Goal: Task Accomplishment & Management: Manage account settings

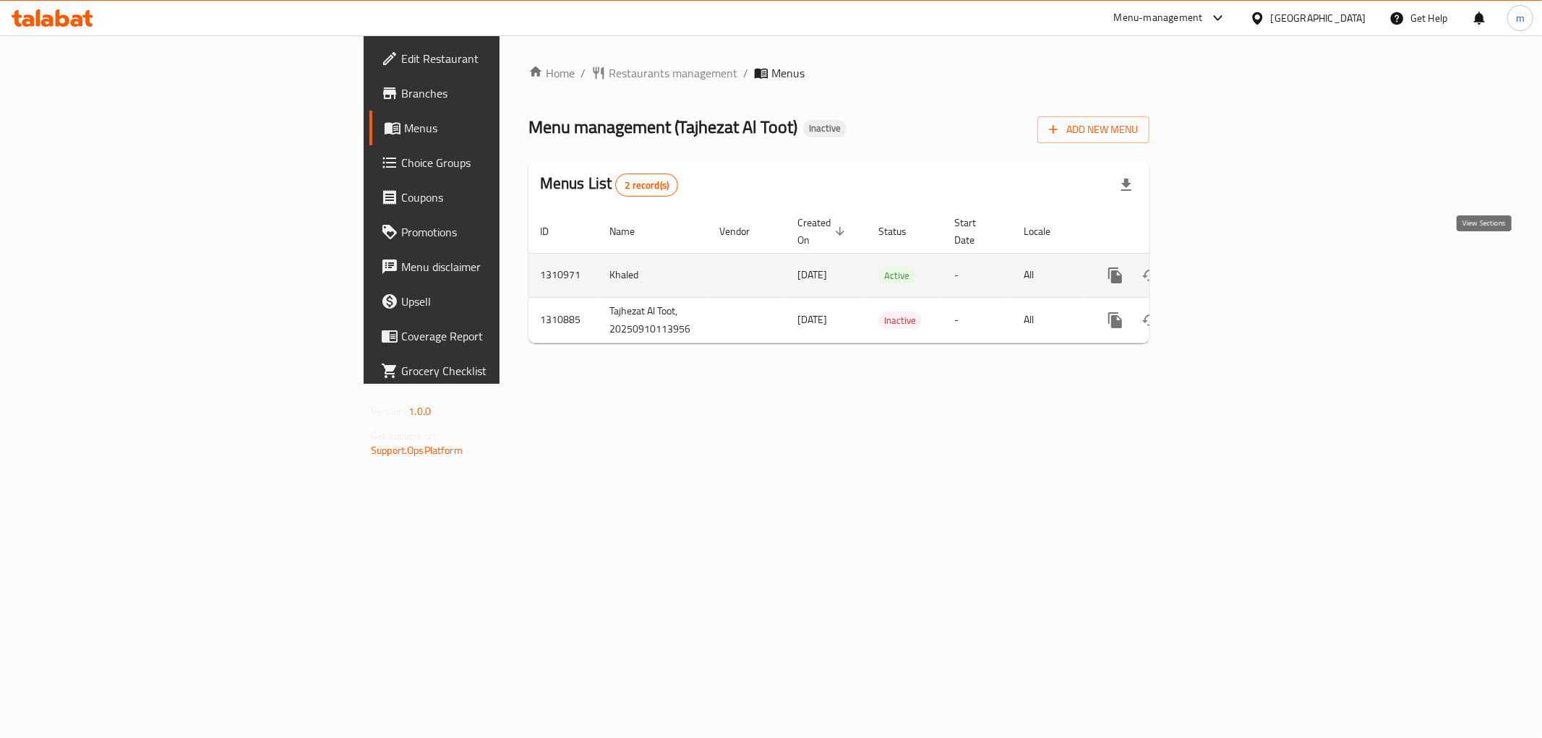
click at [1229, 267] on icon "enhanced table" at bounding box center [1219, 275] width 17 height 17
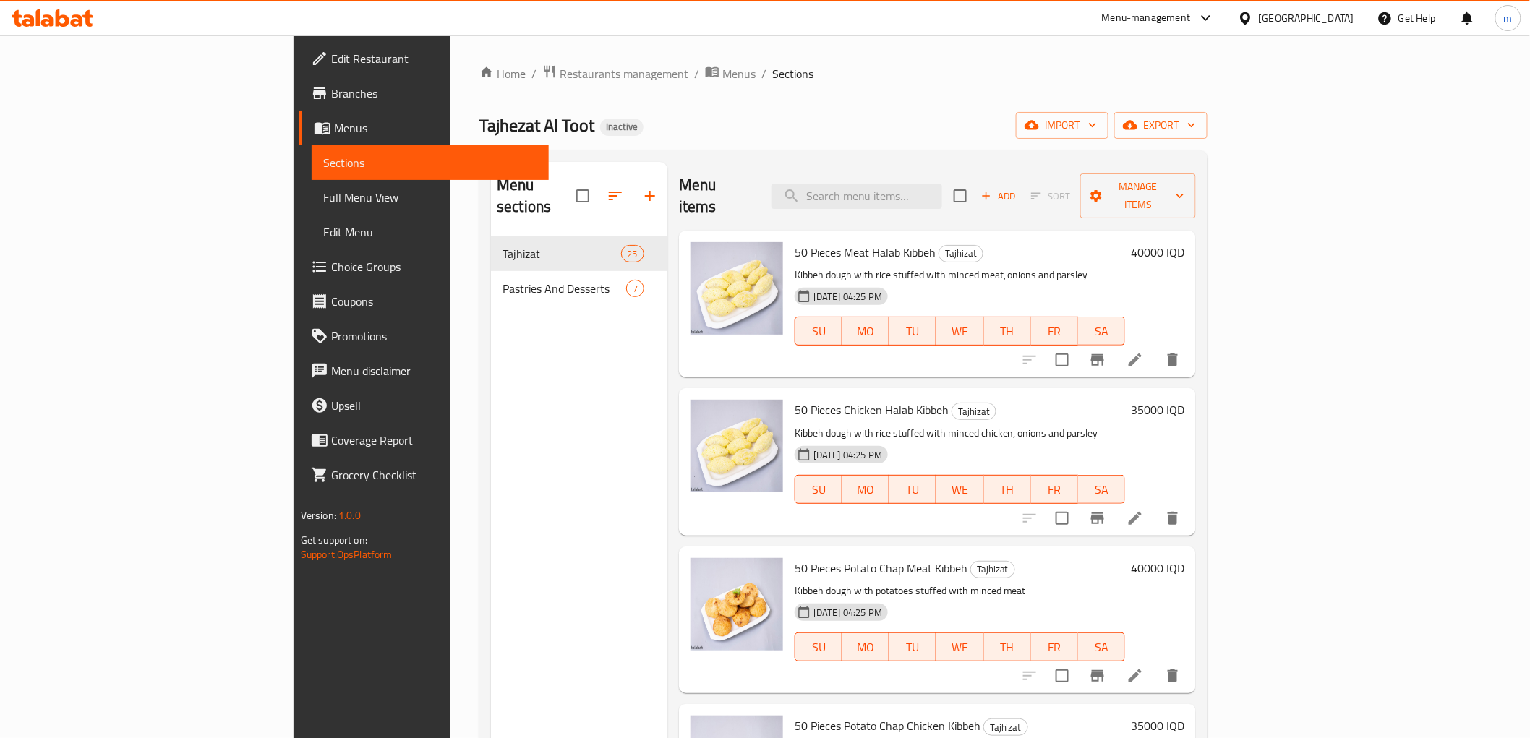
click at [323, 206] on span "Full Menu View" at bounding box center [430, 197] width 214 height 17
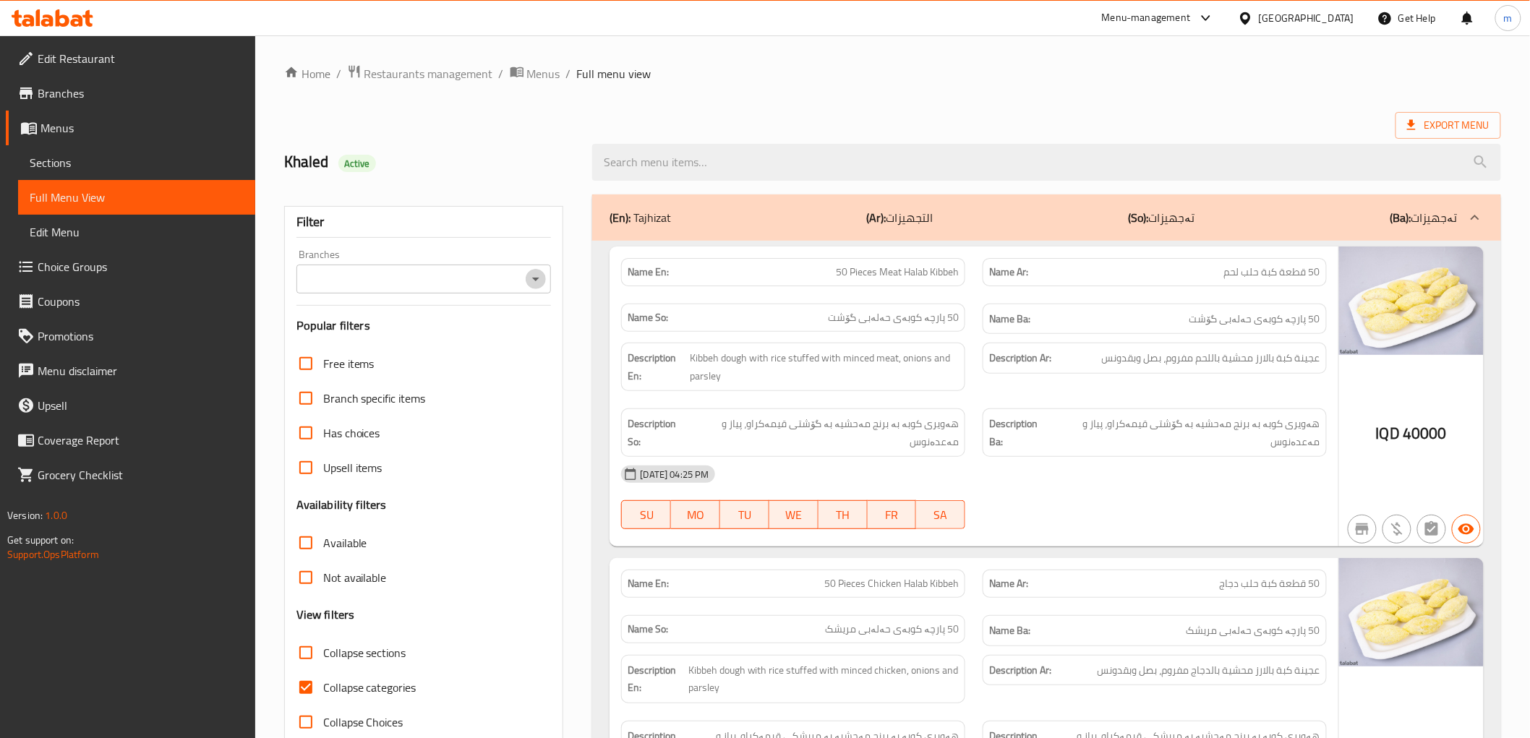
click at [538, 271] on icon "Open" at bounding box center [535, 278] width 17 height 17
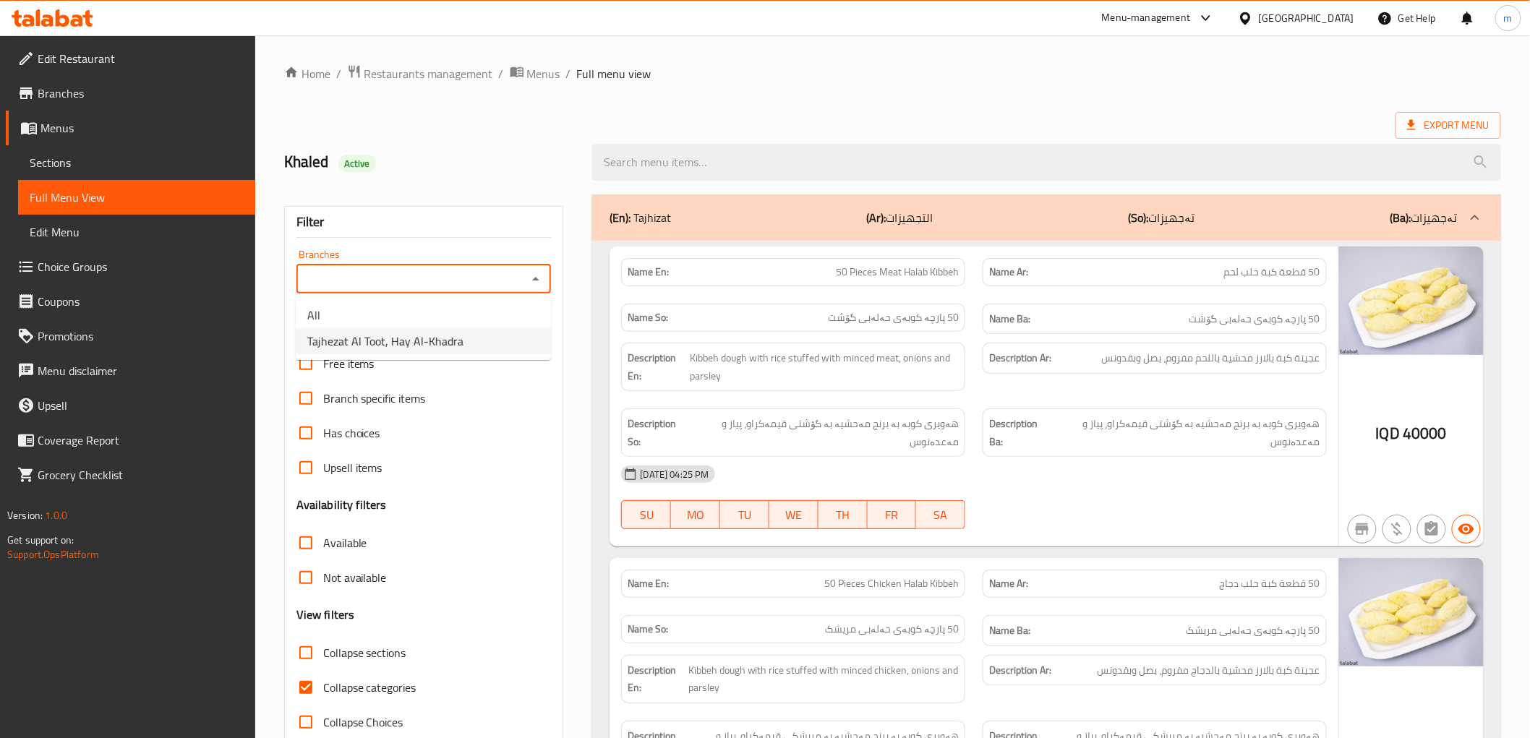
click at [461, 337] on li "Tajhezat Al Toot, Hay Al-Khadra" at bounding box center [423, 341] width 255 height 26
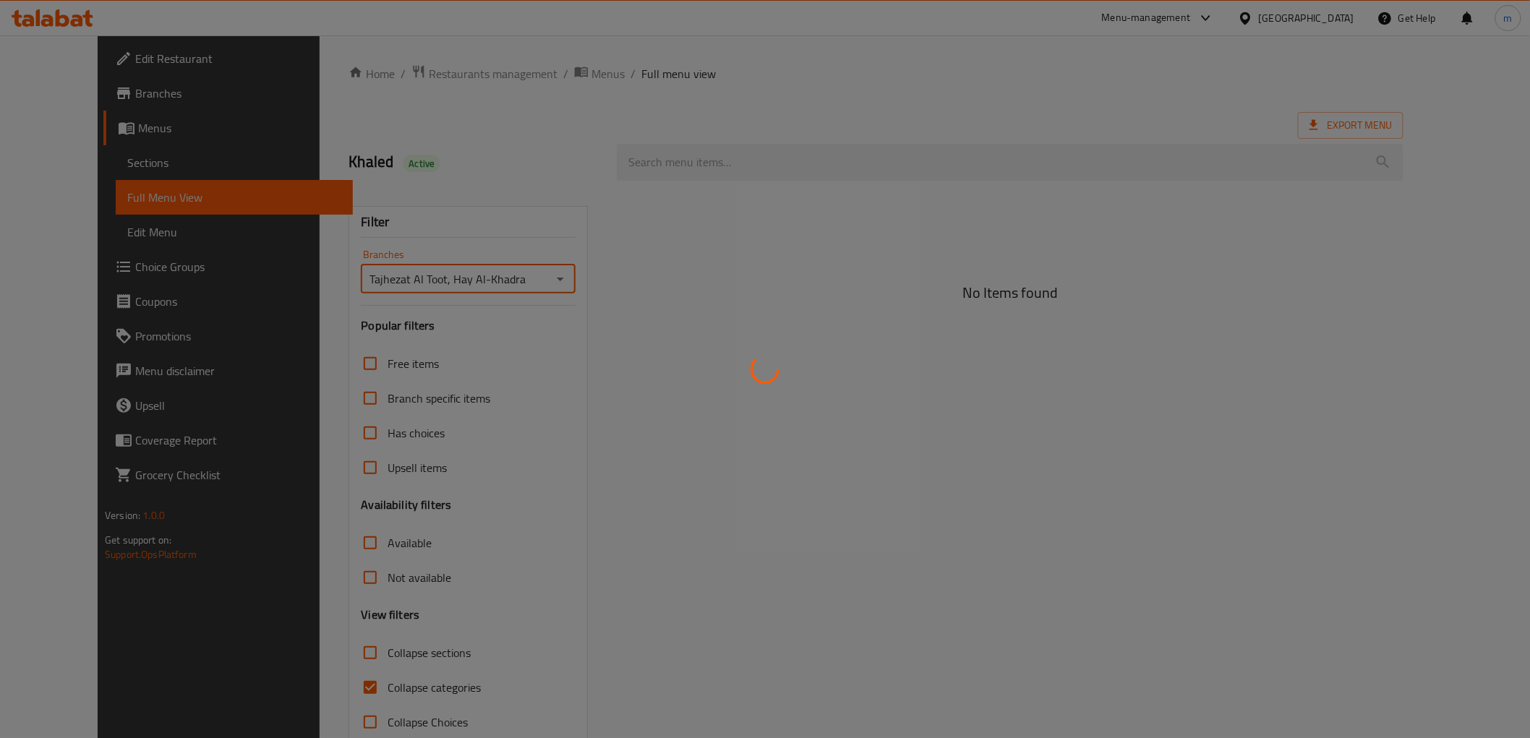
type input "Tajhezat Al Toot, Hay Al-Khadra"
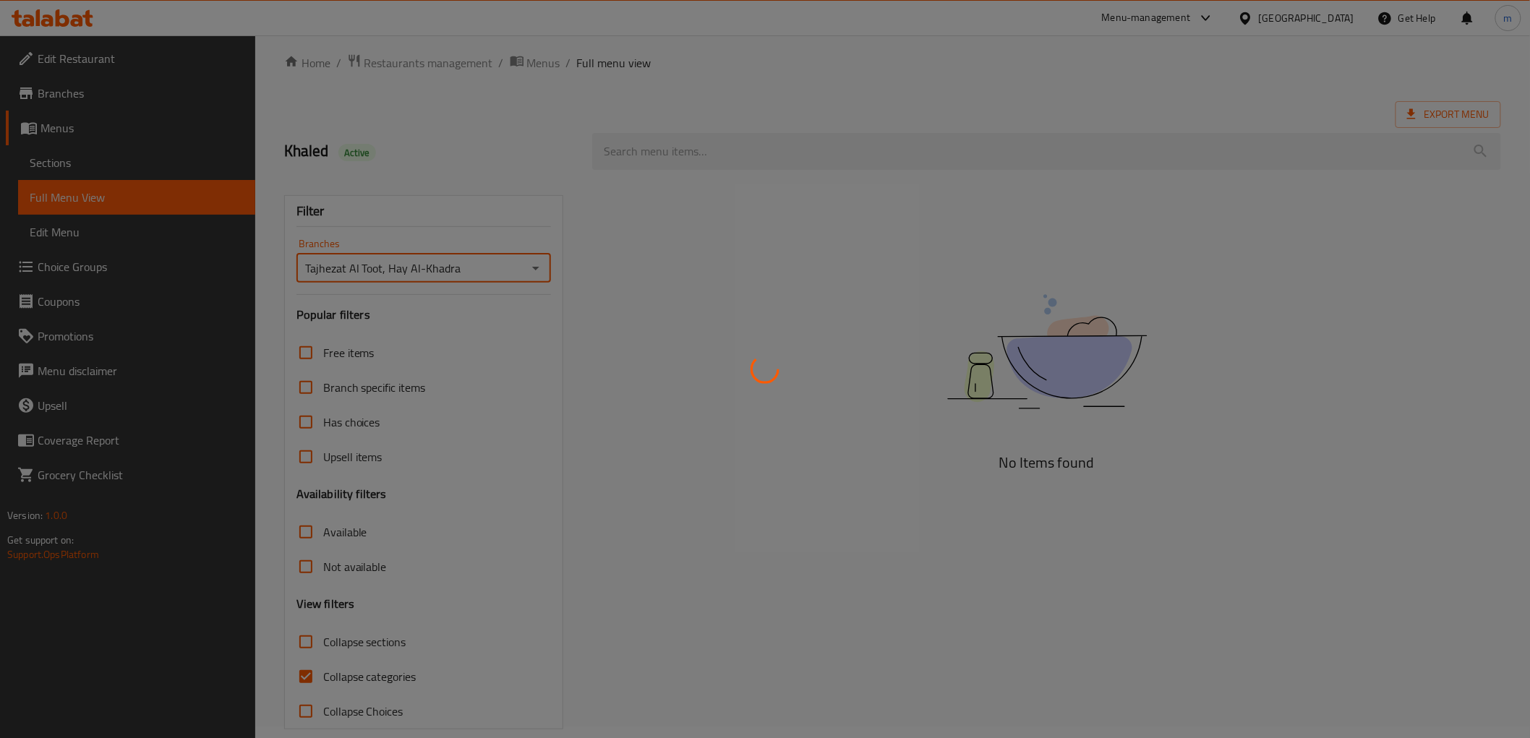
scroll to position [31, 0]
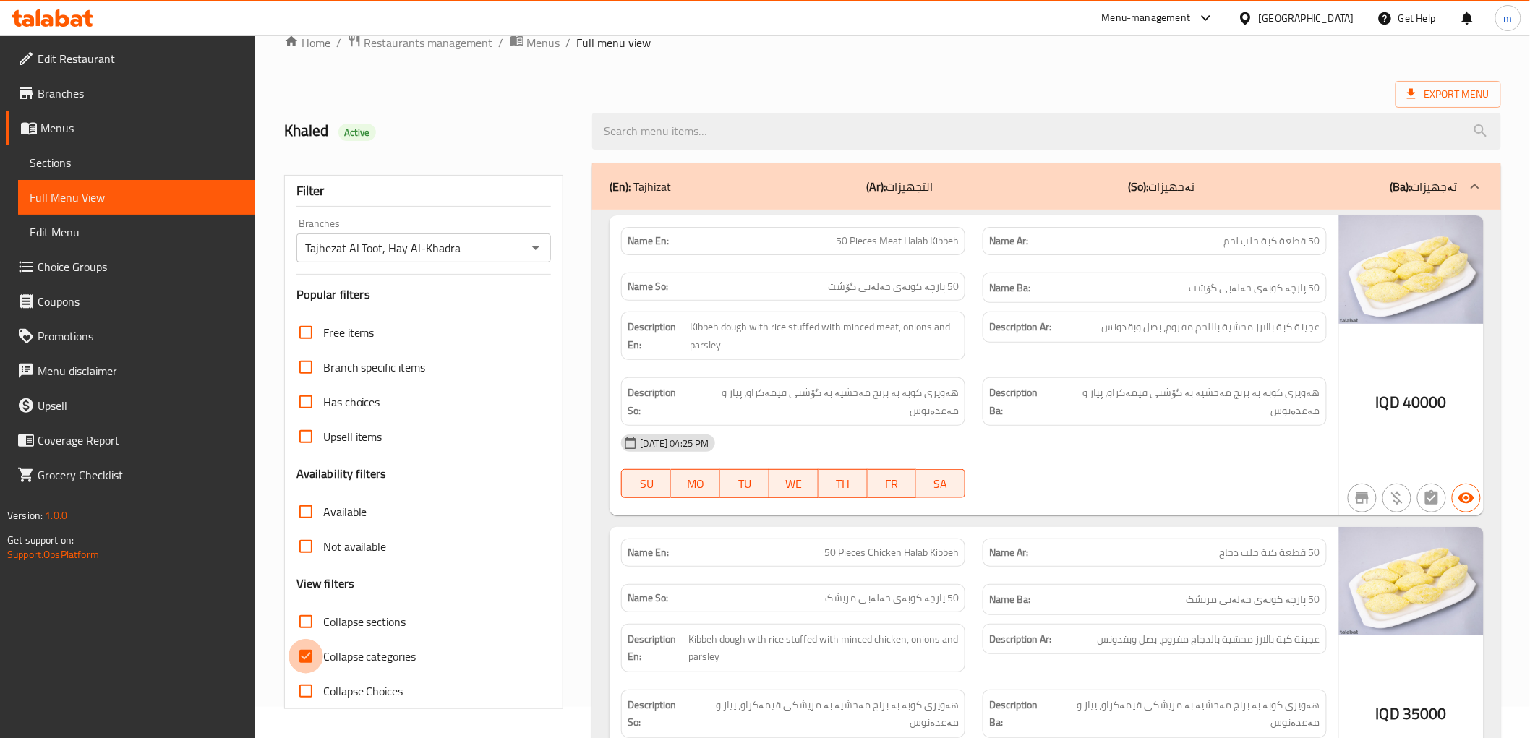
click at [315, 655] on input "Collapse categories" at bounding box center [306, 656] width 35 height 35
checkbox input "false"
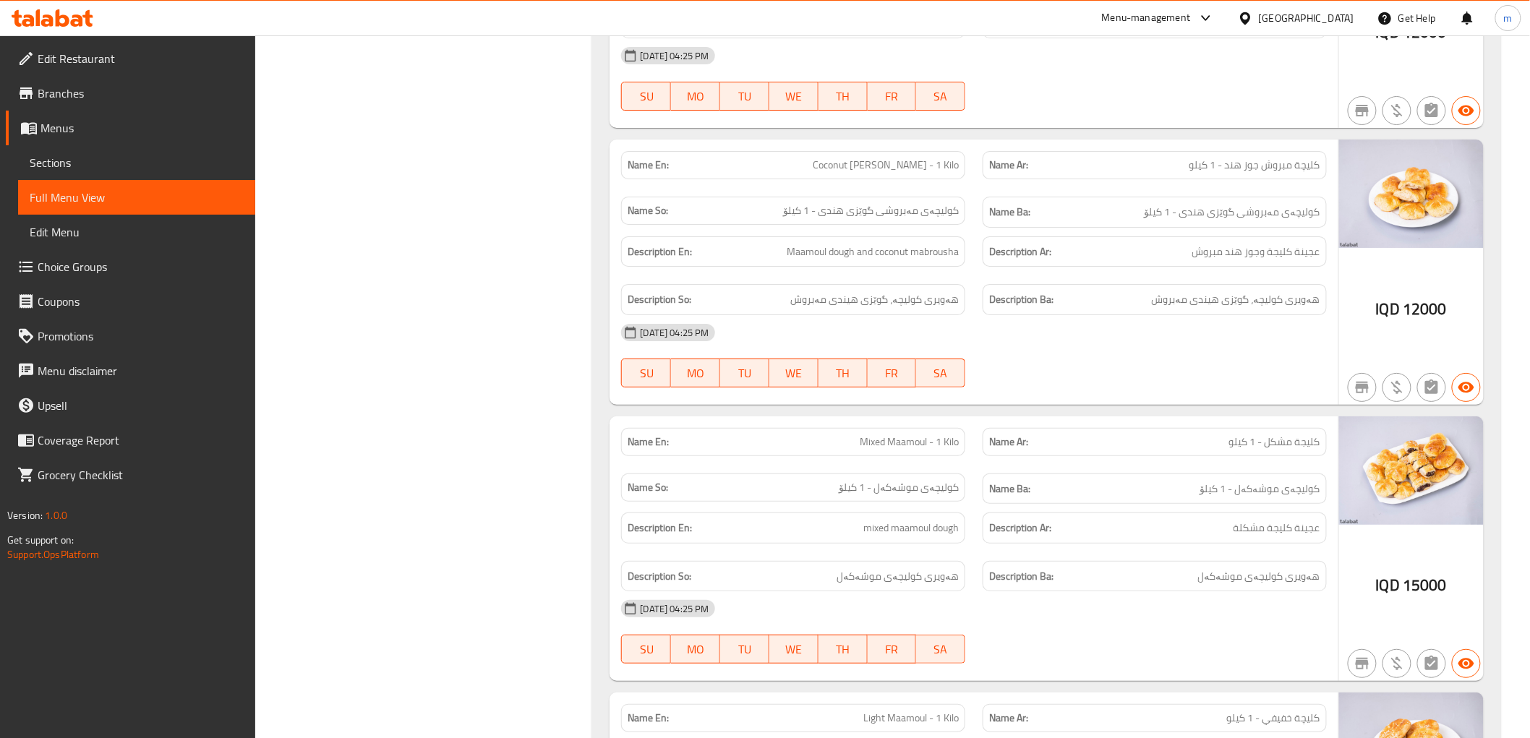
scroll to position [9093, 0]
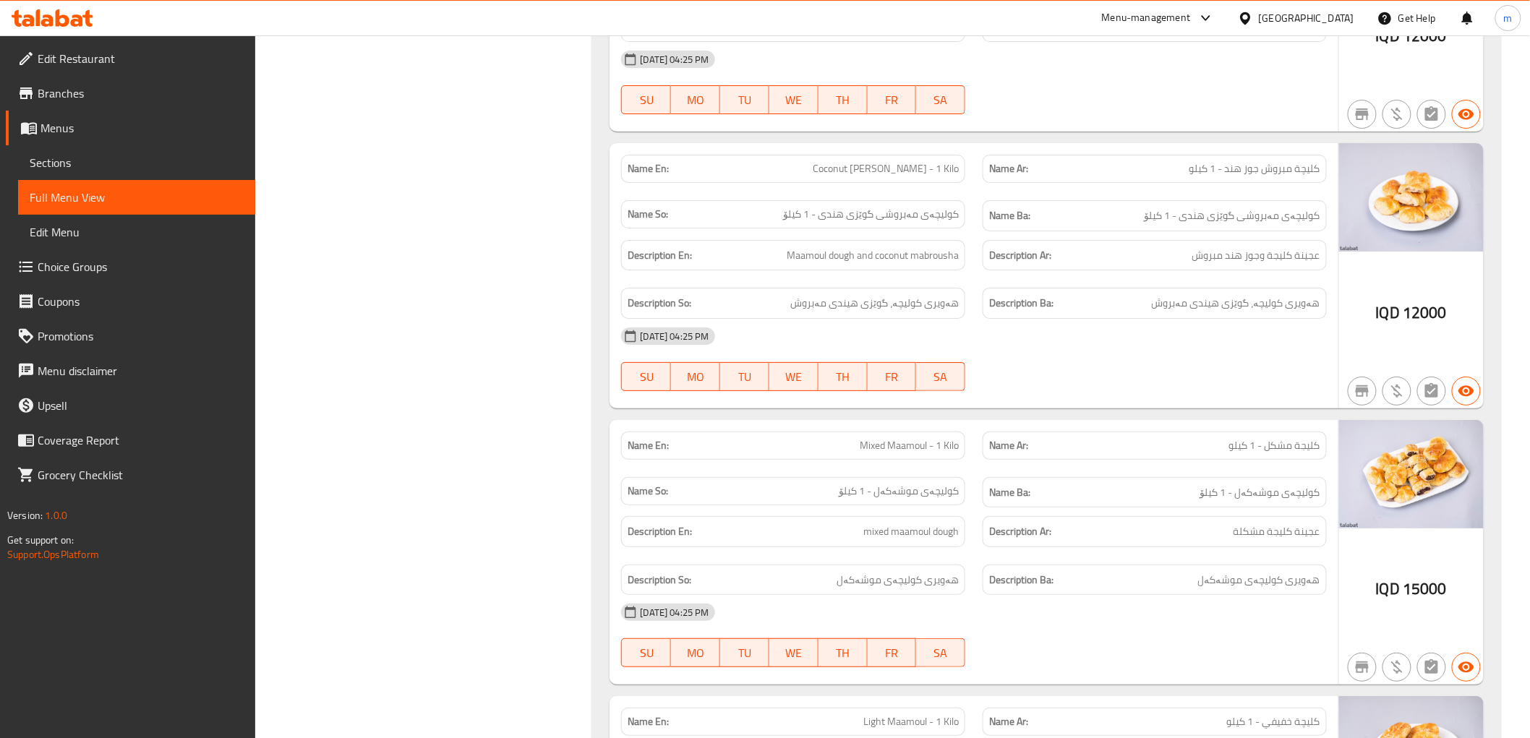
drag, startPoint x: 1028, startPoint y: 336, endPoint x: 1085, endPoint y: 311, distance: 62.5
click at [1028, 337] on div "10-09-2025 04:25 PM SU MO TU WE TH FR SA" at bounding box center [973, 359] width 722 height 81
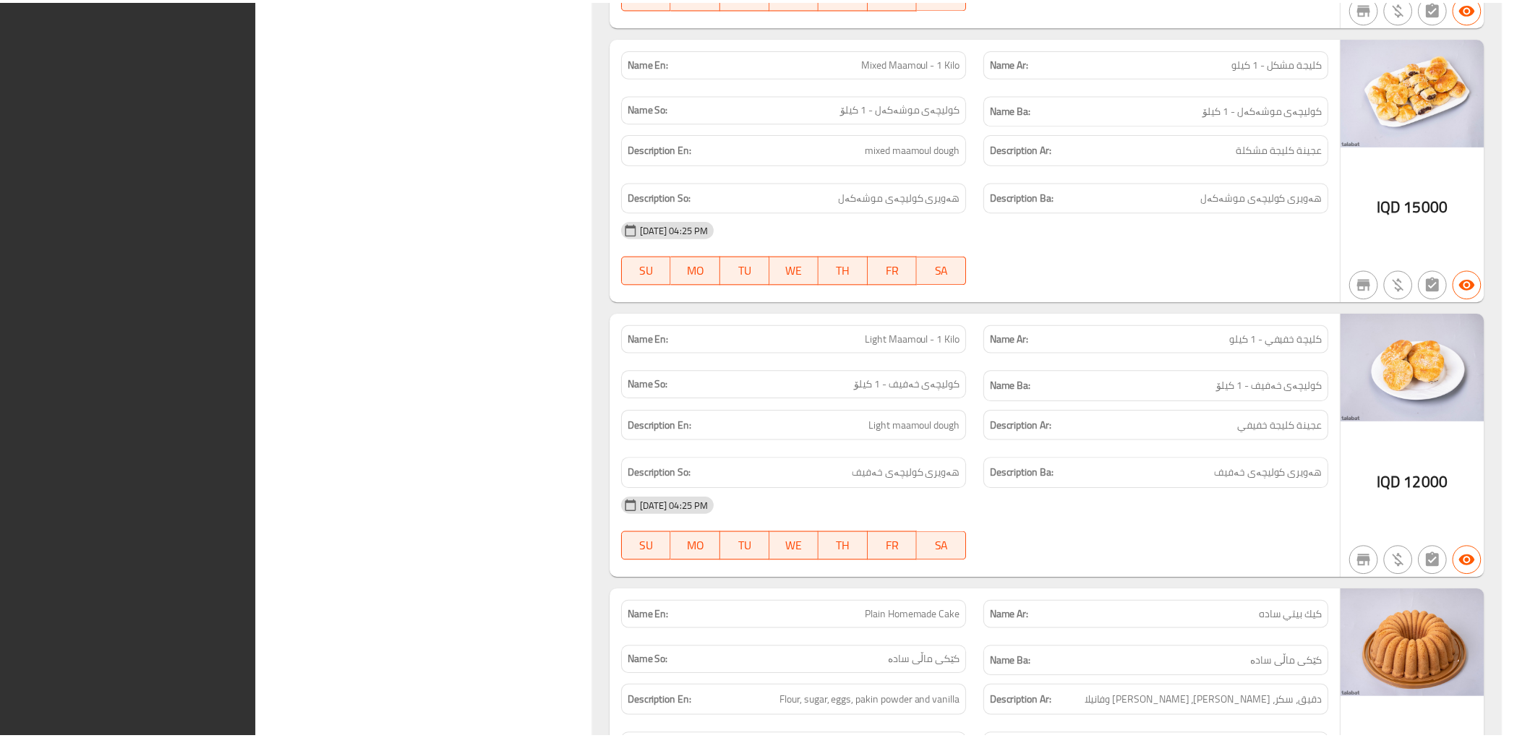
scroll to position [9594, 0]
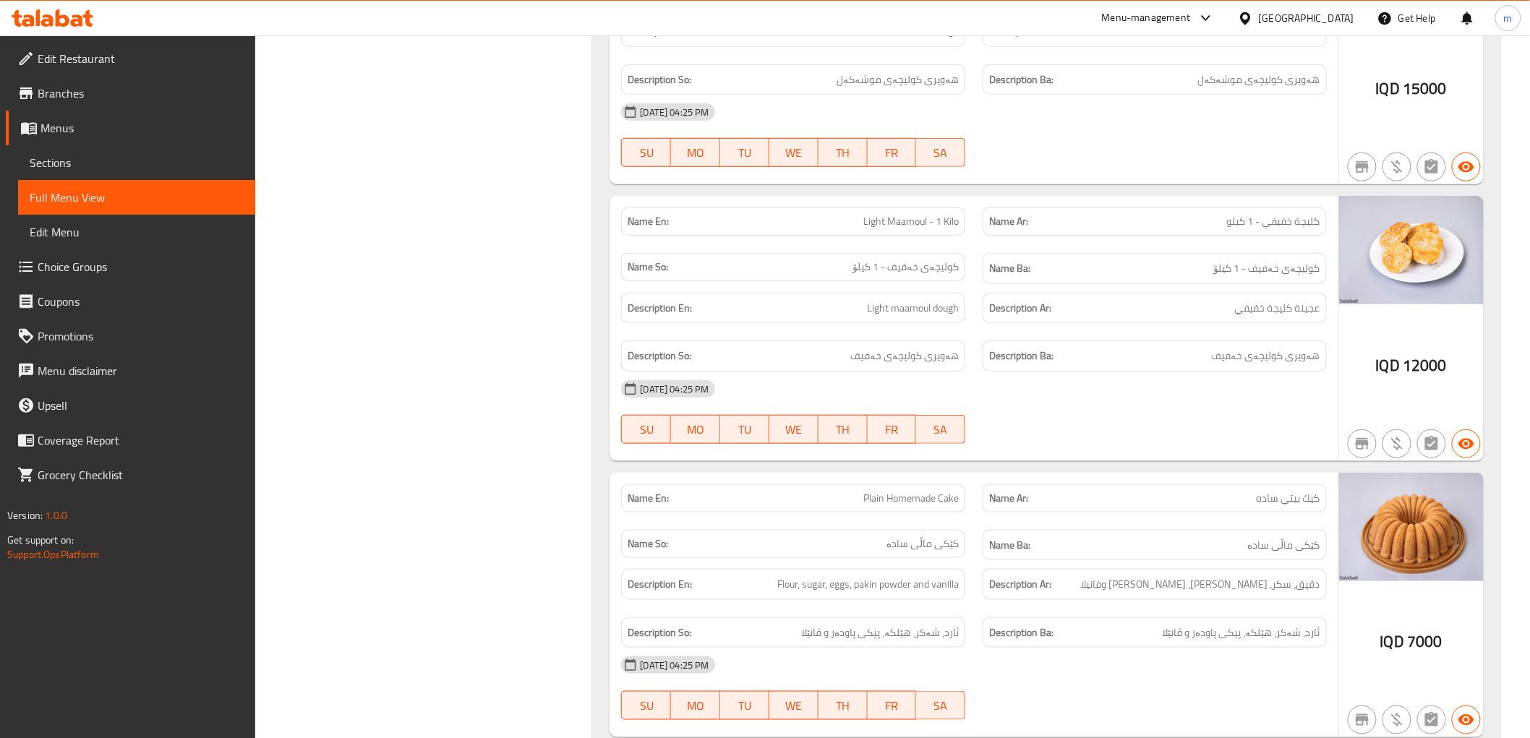
click at [66, 54] on span "Edit Restaurant" at bounding box center [141, 58] width 206 height 17
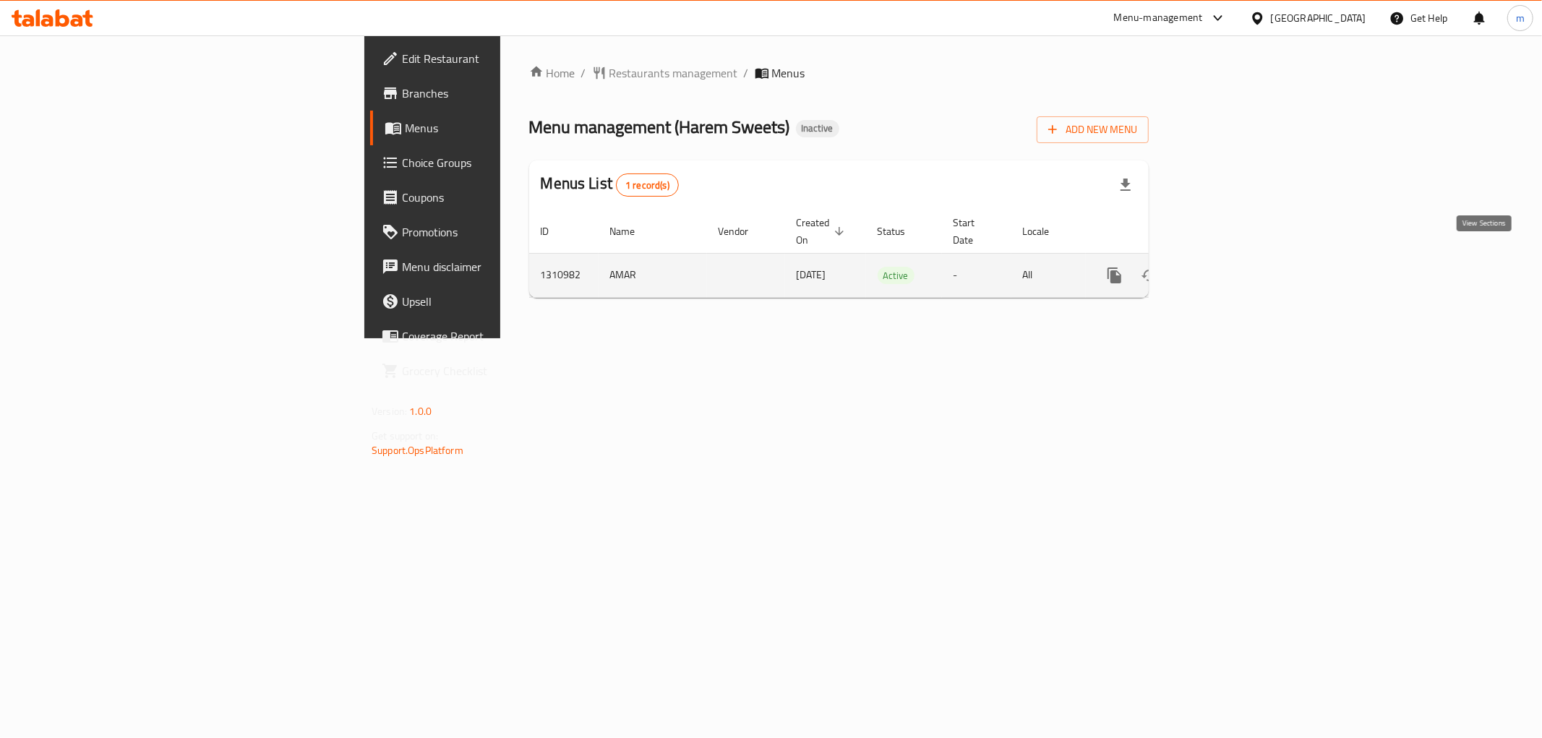
click at [1228, 267] on icon "enhanced table" at bounding box center [1219, 275] width 17 height 17
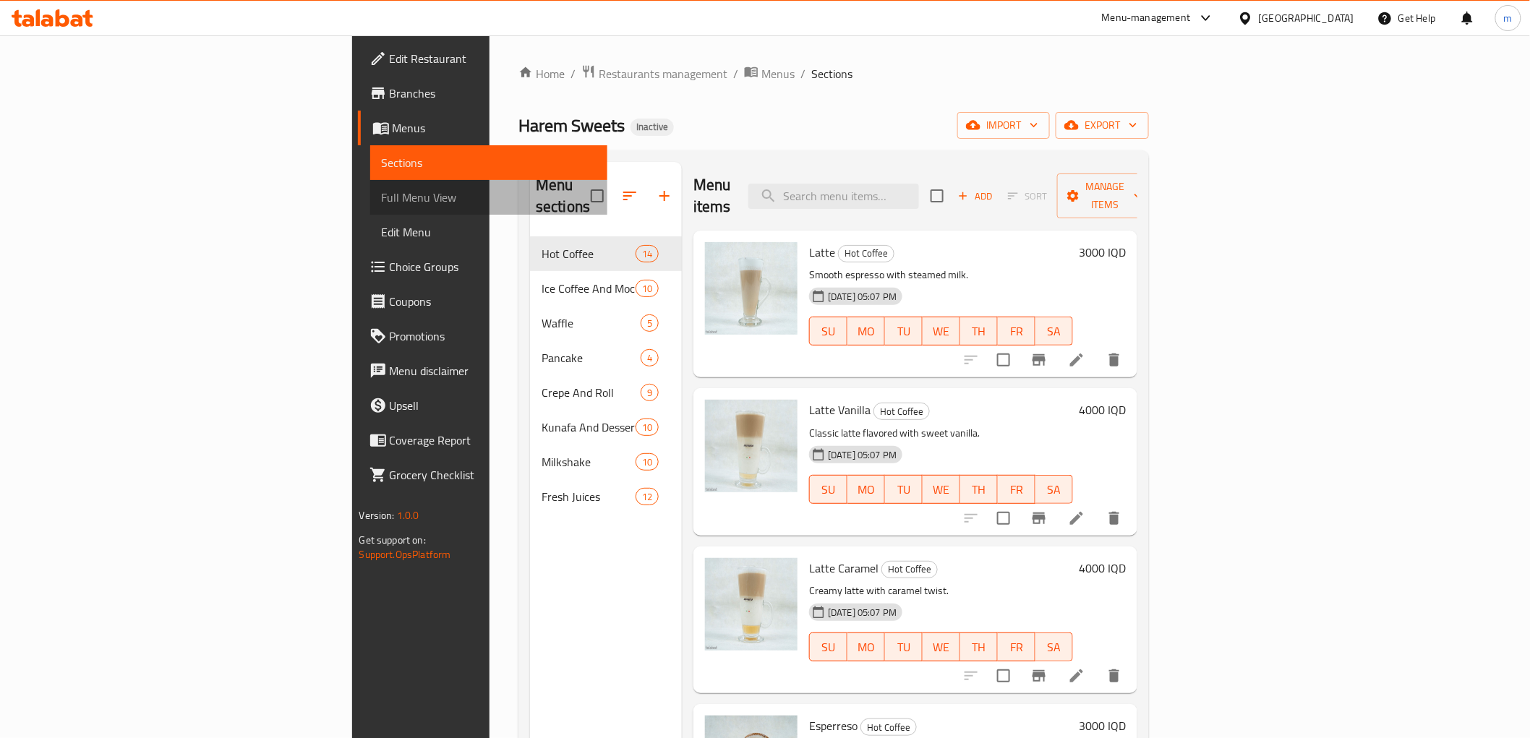
click at [382, 201] on span "Full Menu View" at bounding box center [489, 197] width 214 height 17
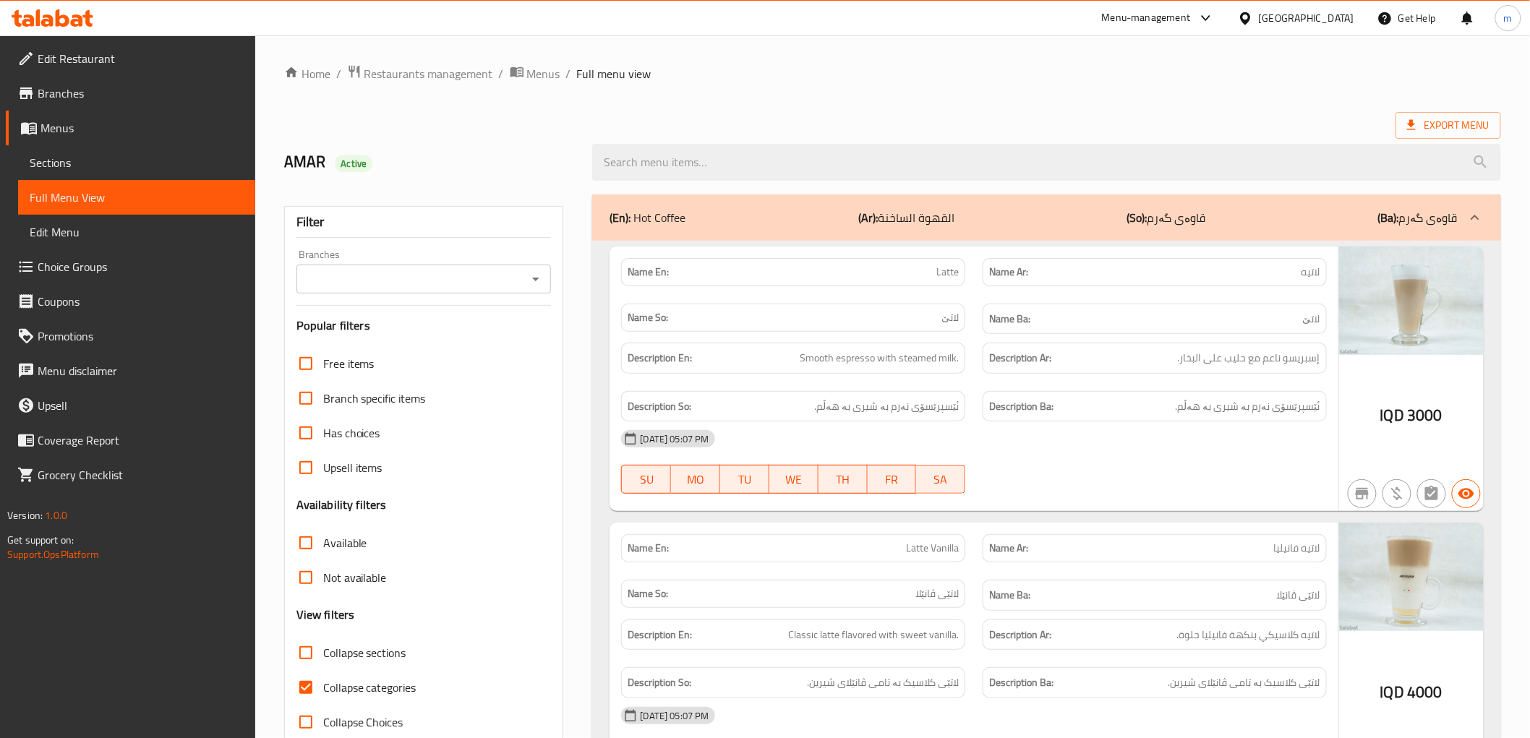
click at [535, 280] on icon "Open" at bounding box center [535, 278] width 17 height 17
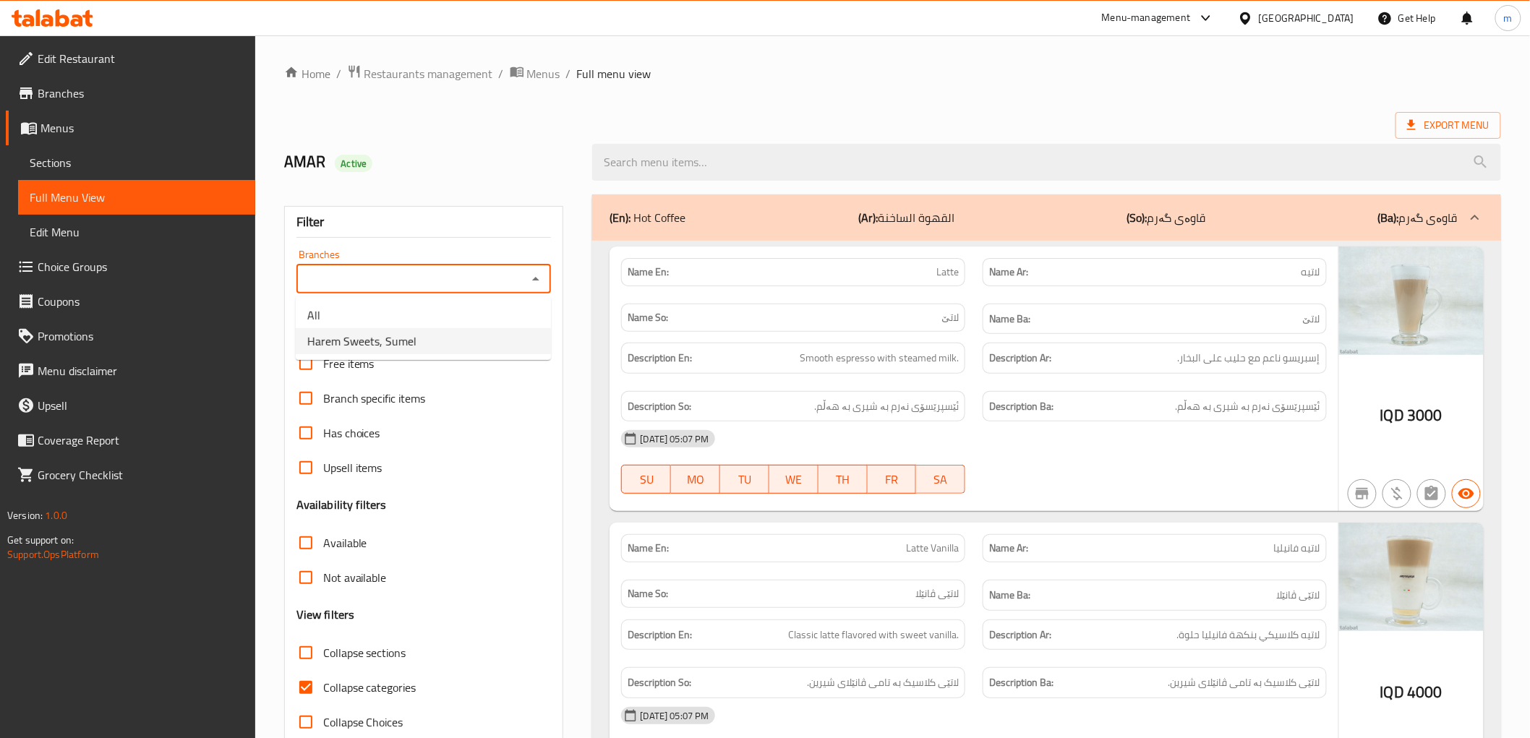
click at [482, 335] on li "Harem Sweets, Sumel" at bounding box center [423, 341] width 255 height 26
type input "Harem Sweets, Sumel"
click at [317, 691] on input "Collapse categories" at bounding box center [306, 687] width 35 height 35
checkbox input "false"
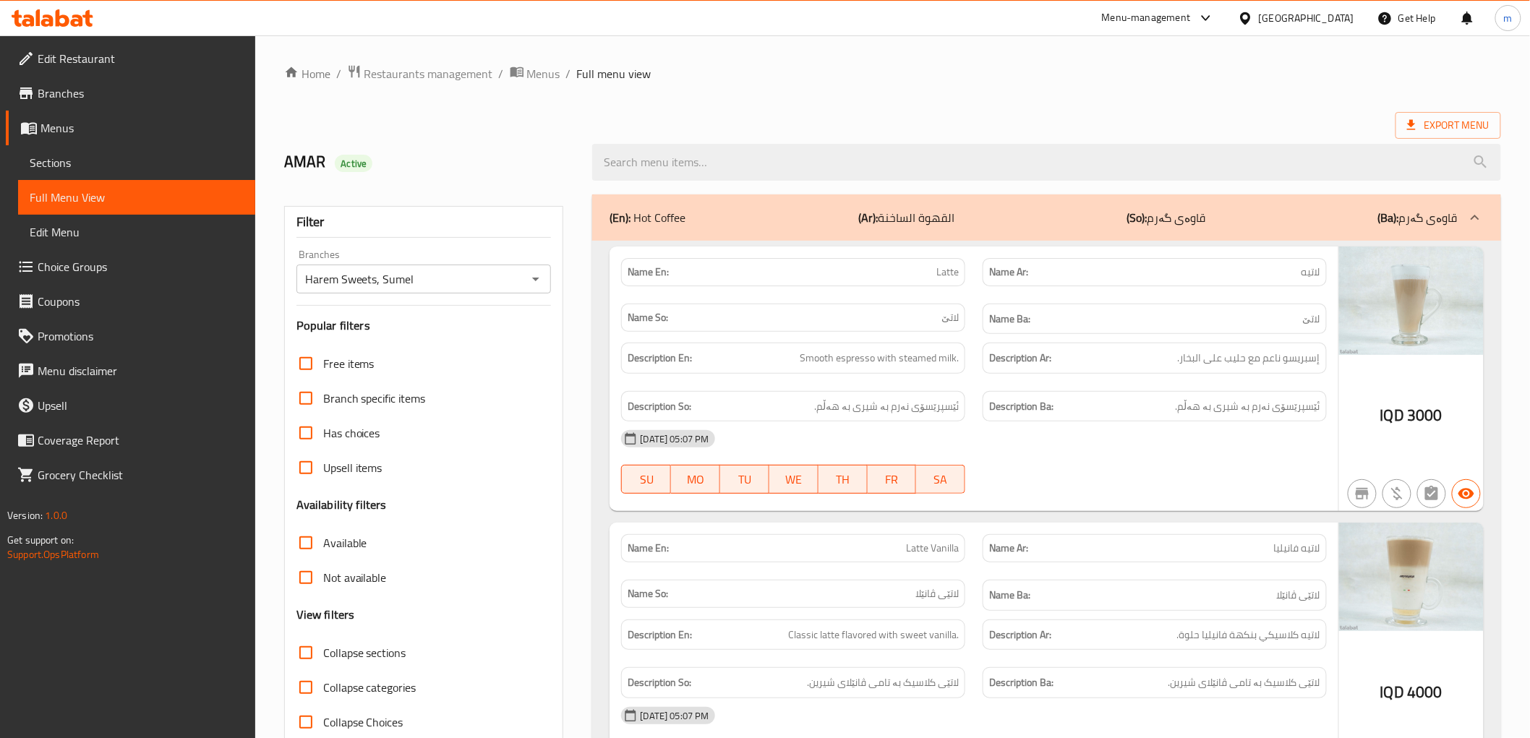
click at [974, 125] on div "Export Menu" at bounding box center [892, 125] width 1217 height 27
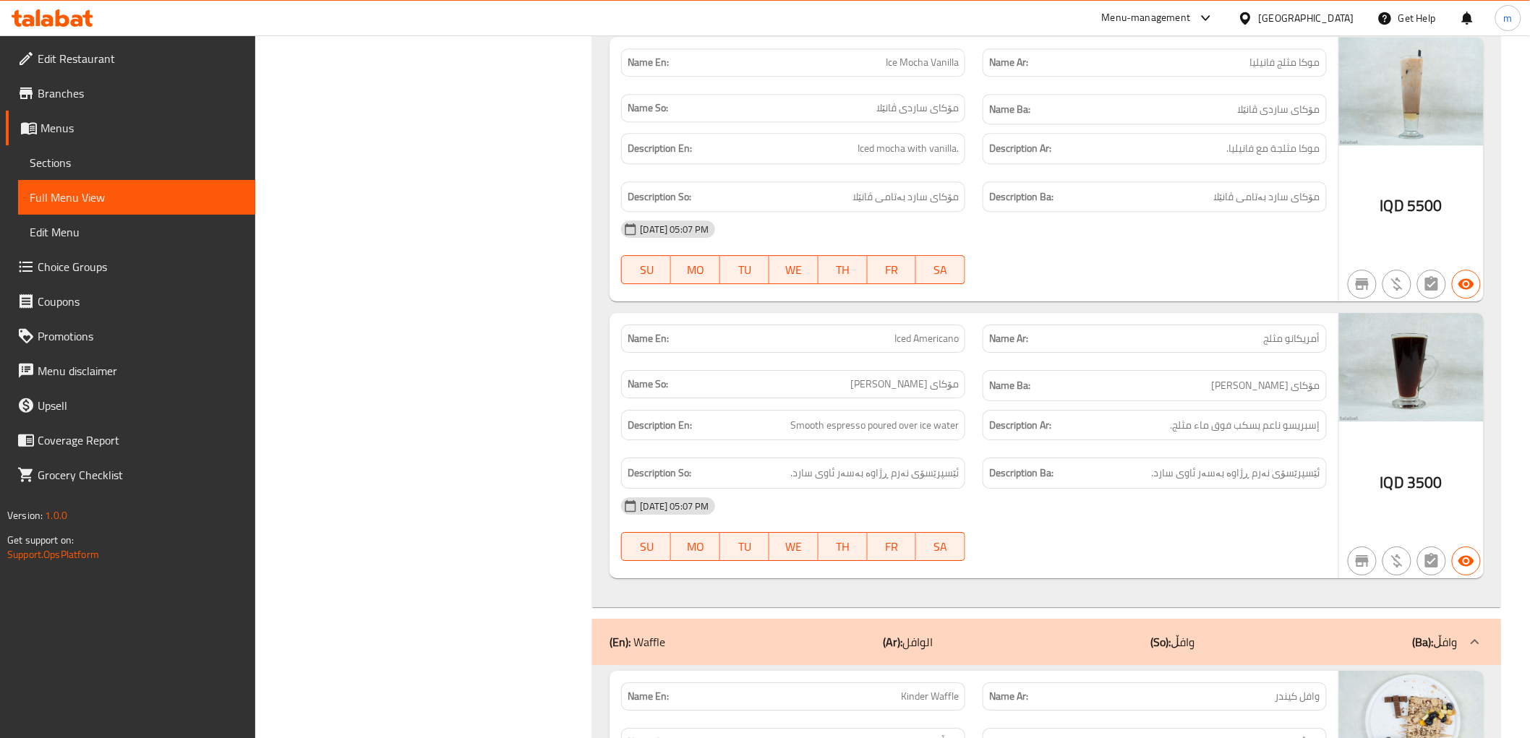
scroll to position [6427, 0]
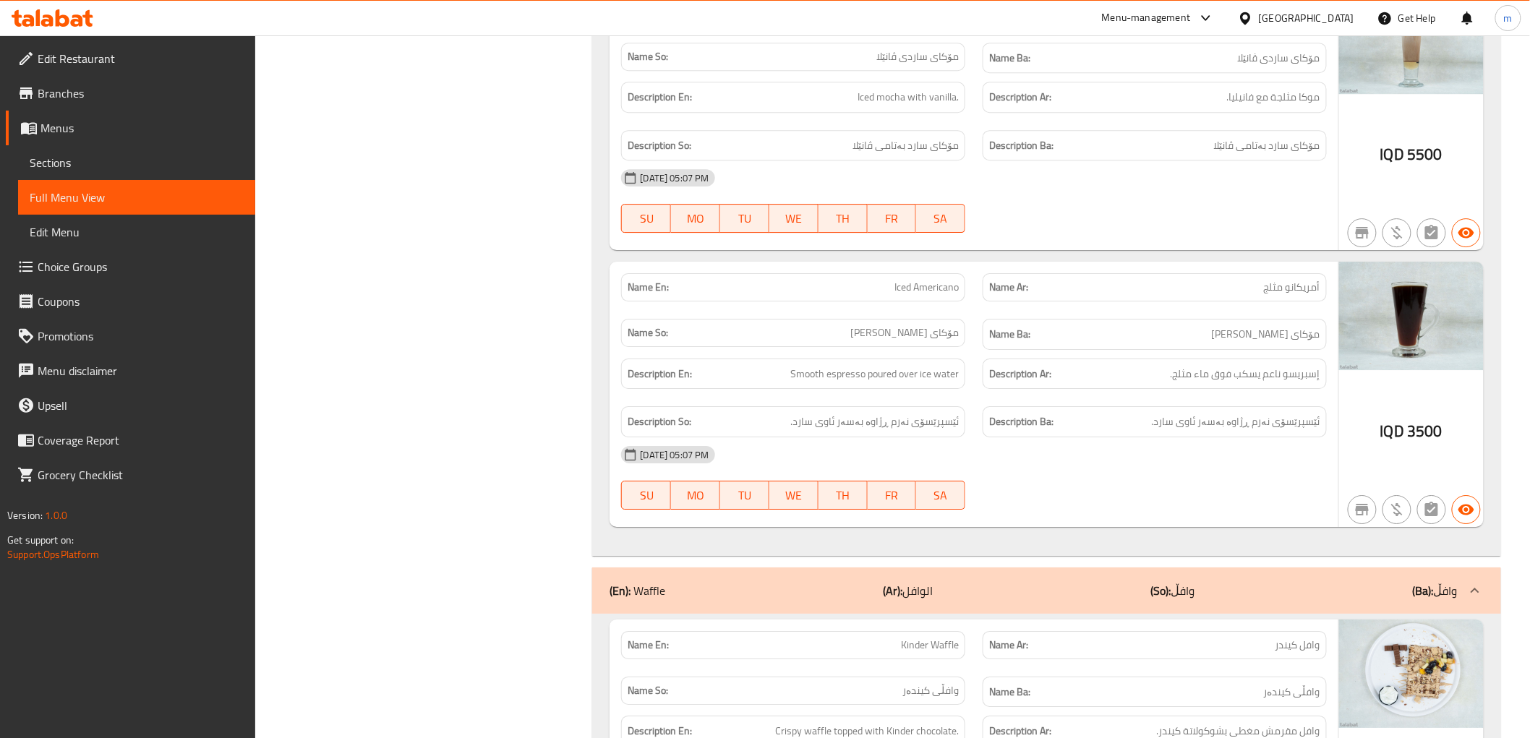
click at [935, 295] on span "Iced Americano" at bounding box center [927, 287] width 64 height 15
copy span "Iced Americano"
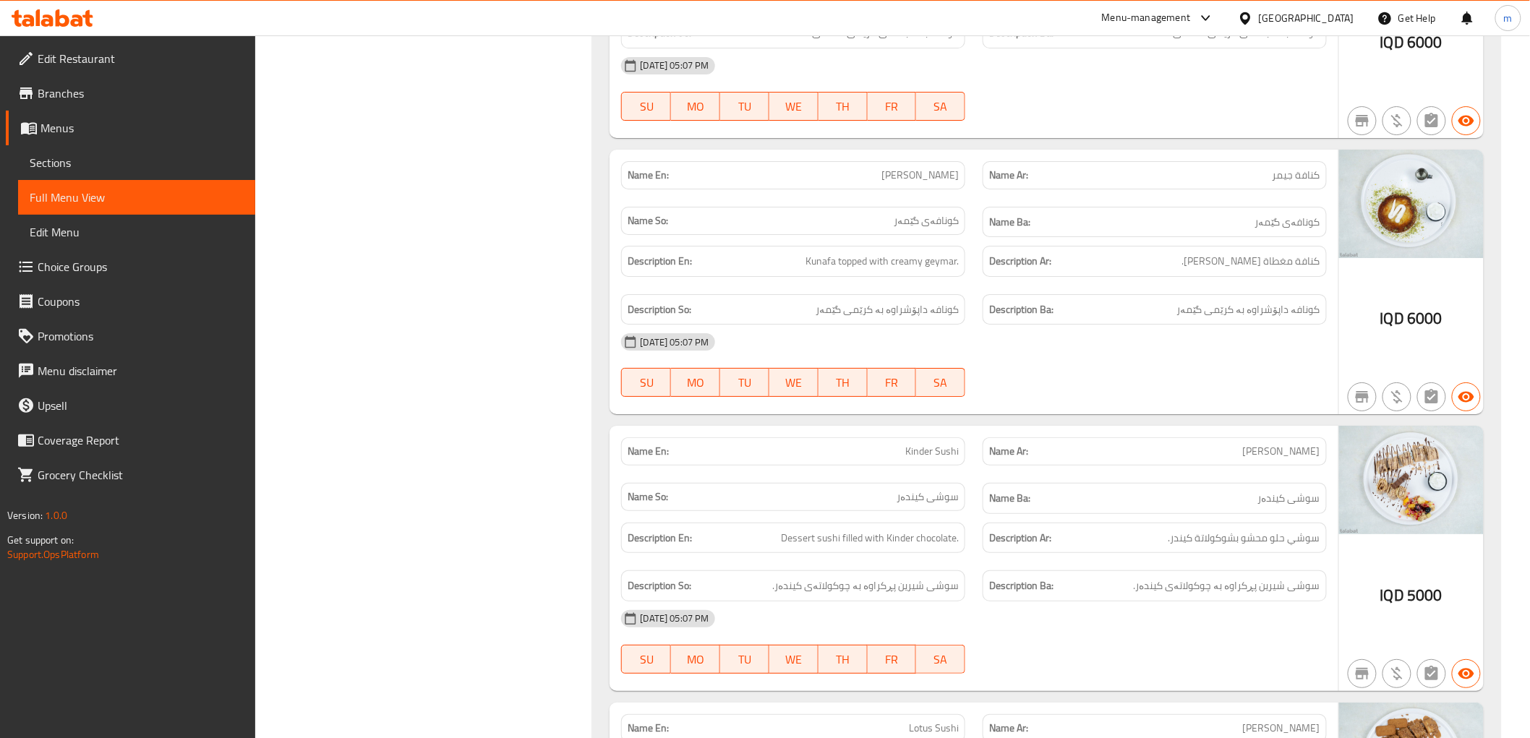
scroll to position [13659, 0]
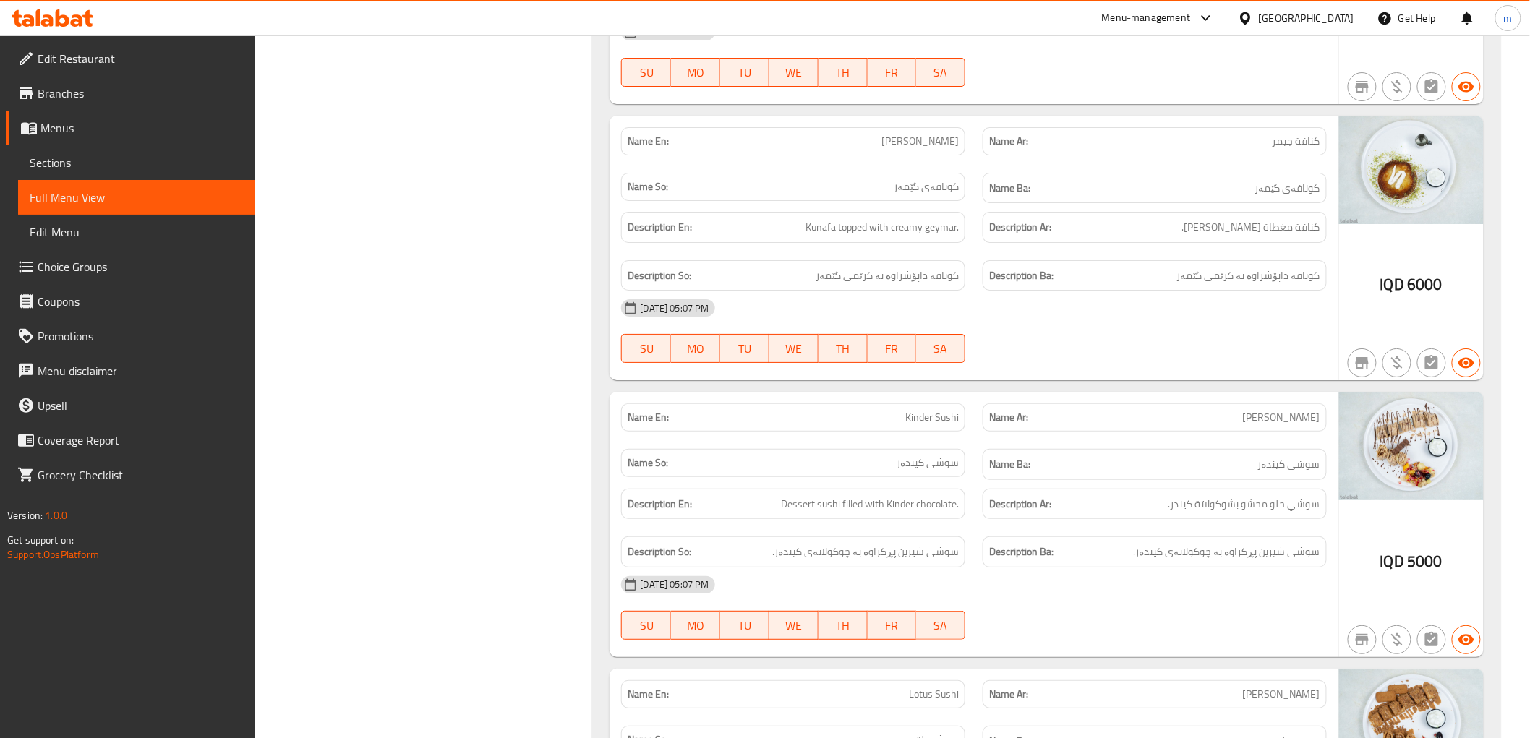
click at [931, 149] on span "[PERSON_NAME]" at bounding box center [919, 141] width 77 height 15
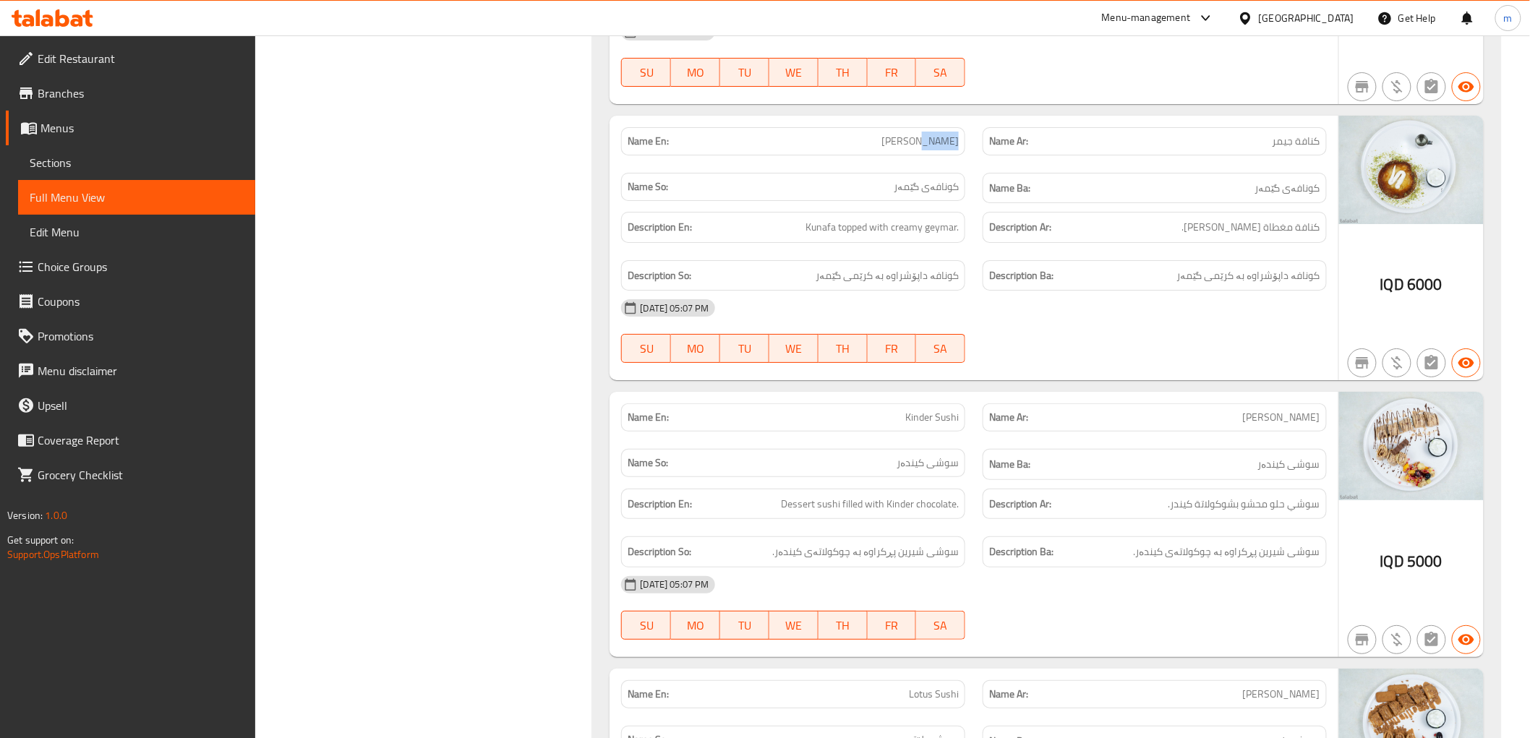
click at [931, 149] on span "[PERSON_NAME]" at bounding box center [919, 141] width 77 height 15
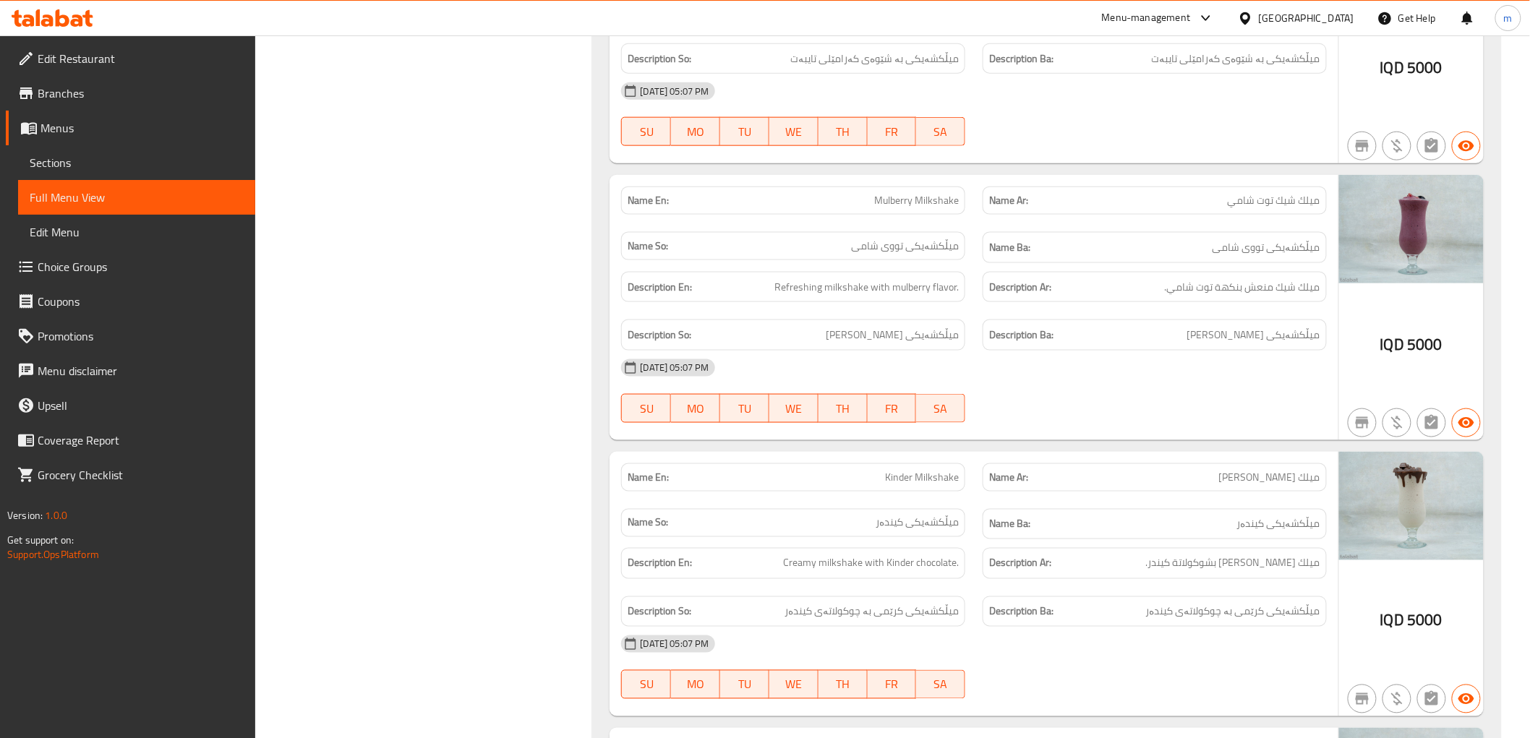
scroll to position [16738, 0]
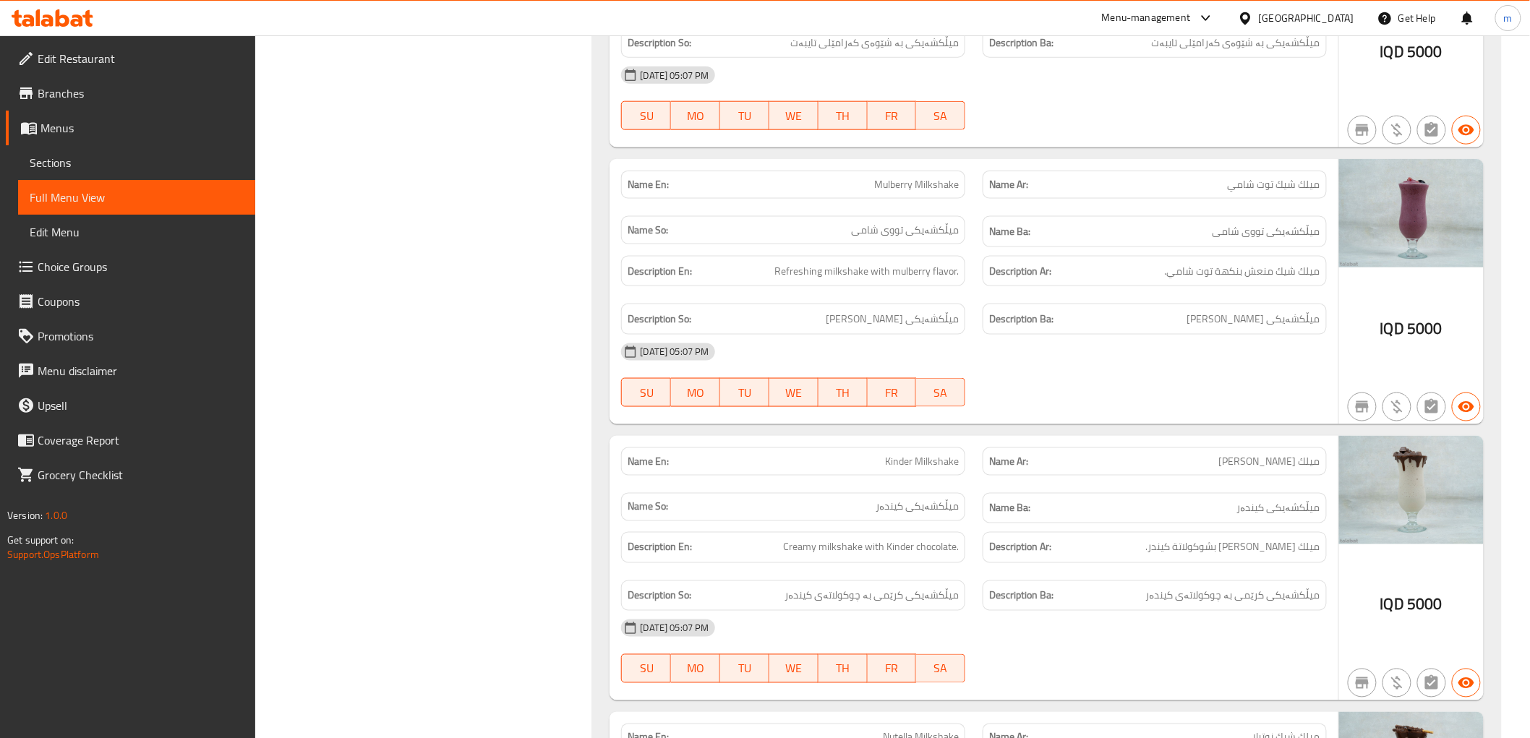
click at [892, 192] on span "Mulberry Milkshake" at bounding box center [916, 184] width 85 height 15
copy span "Mulberry"
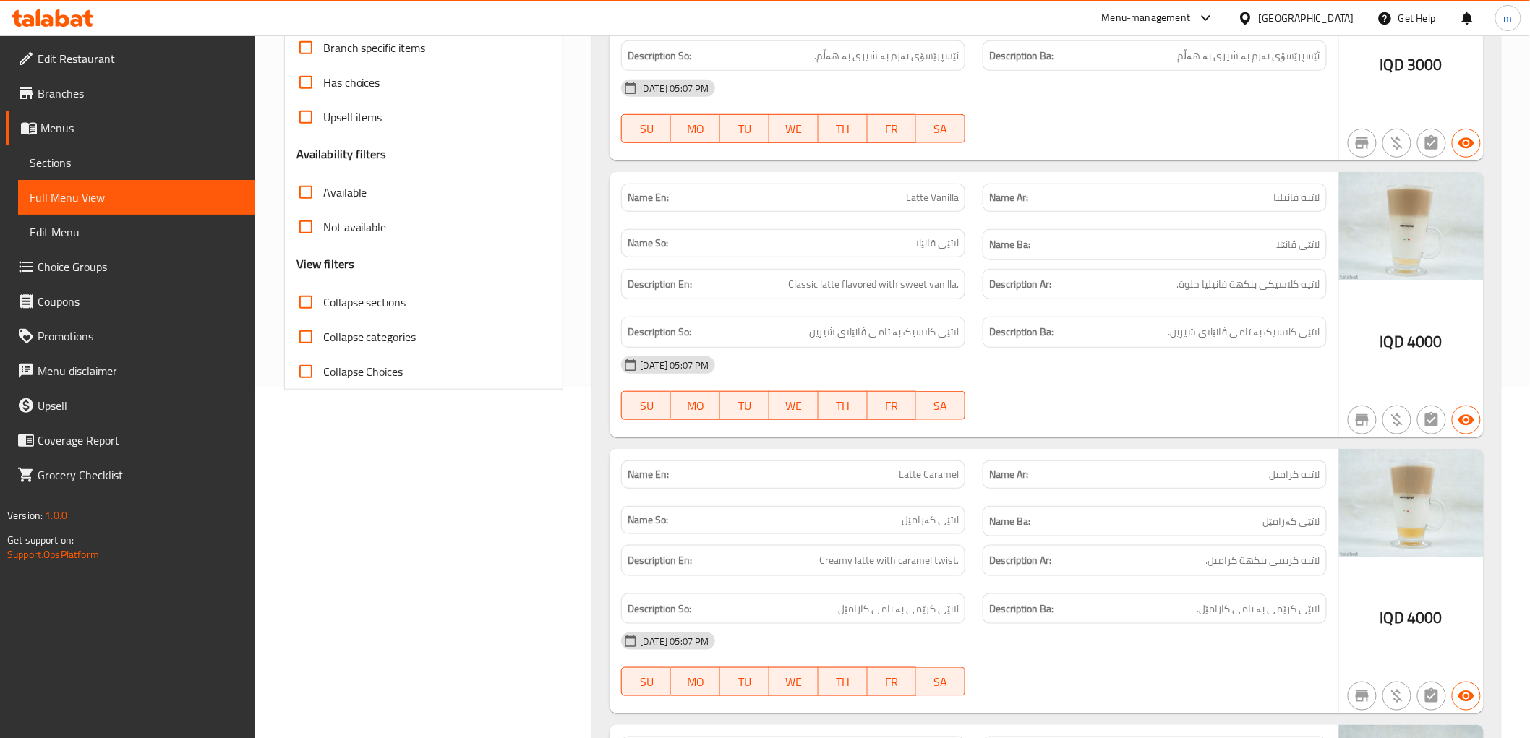
scroll to position [73, 0]
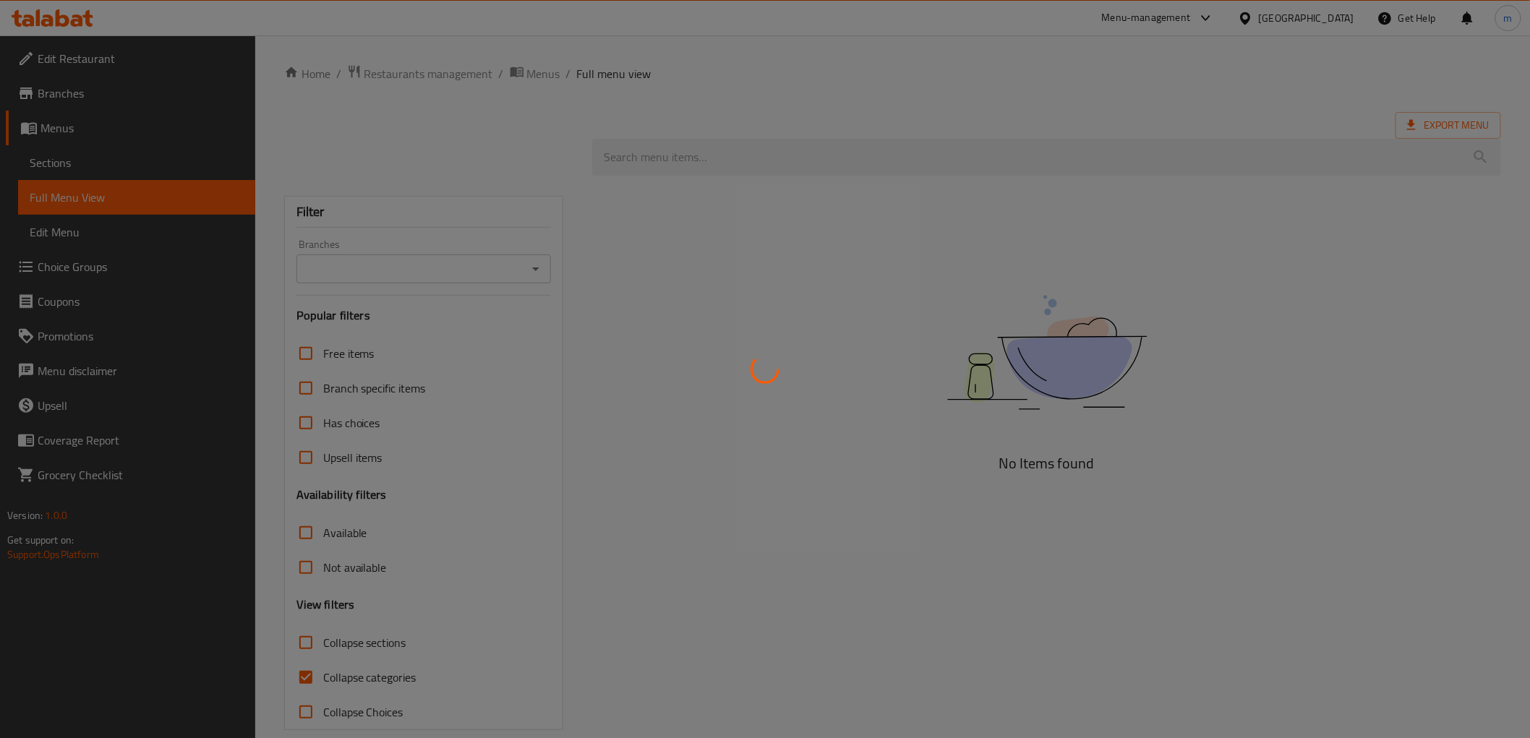
click at [89, 162] on div at bounding box center [765, 369] width 1530 height 738
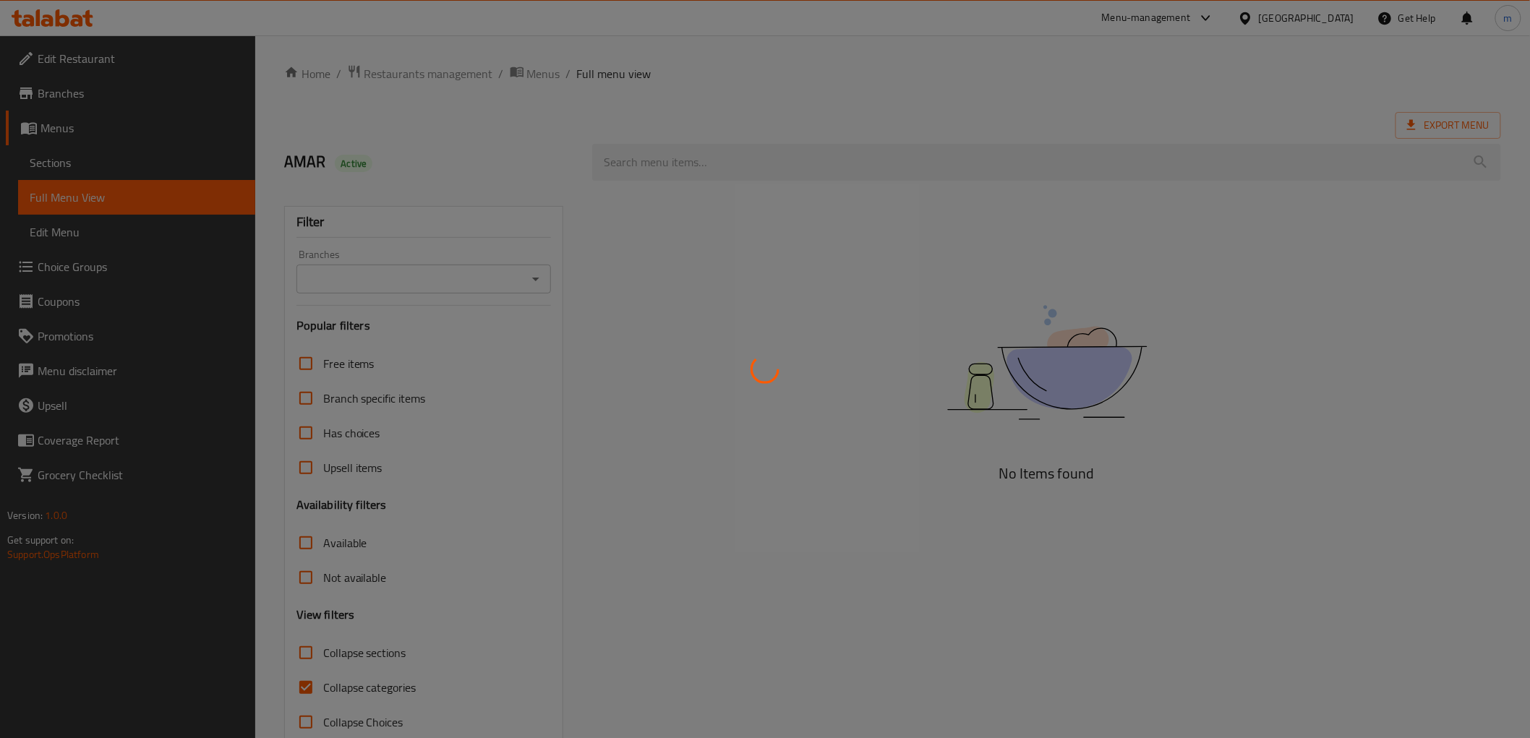
click at [89, 162] on div at bounding box center [765, 369] width 1530 height 738
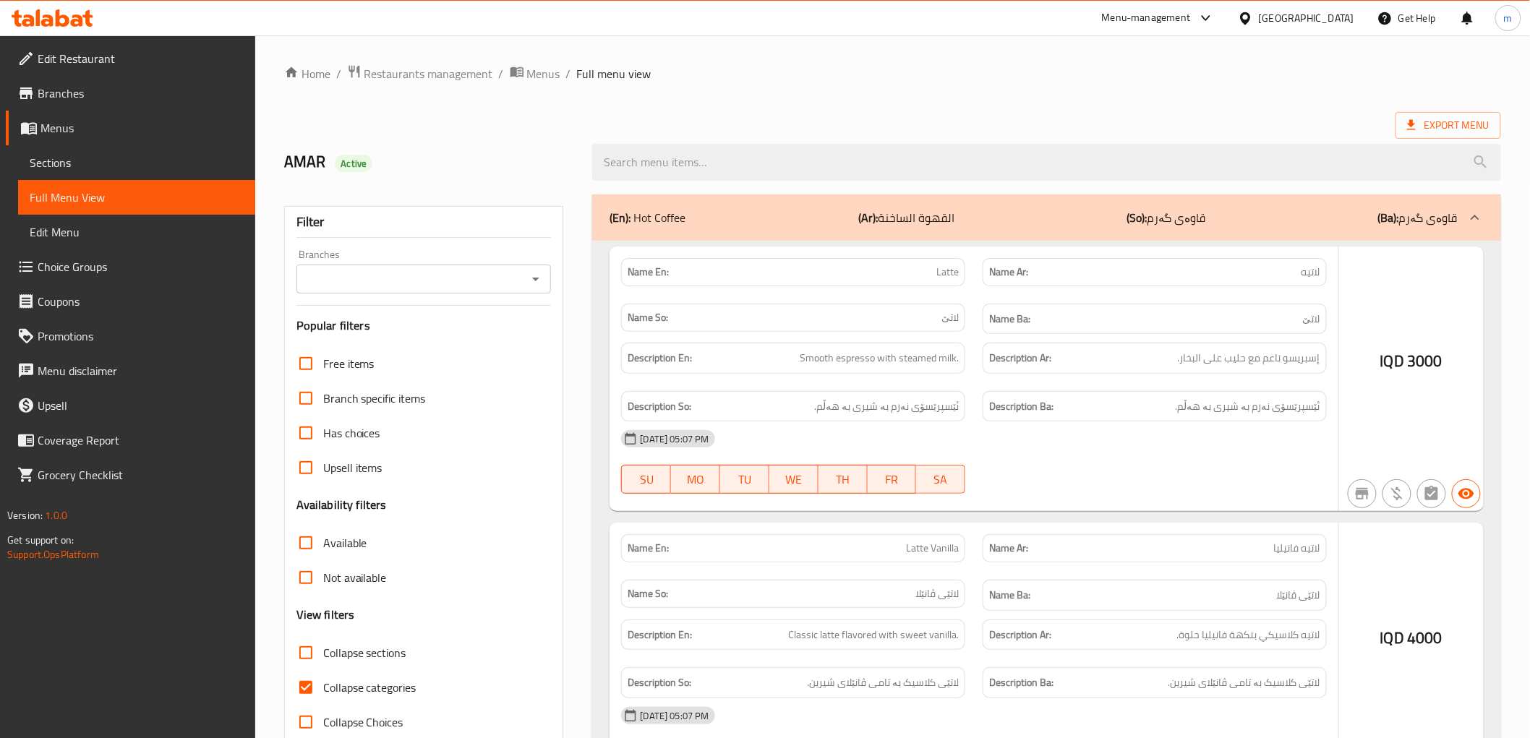
click at [89, 162] on div at bounding box center [765, 369] width 1530 height 738
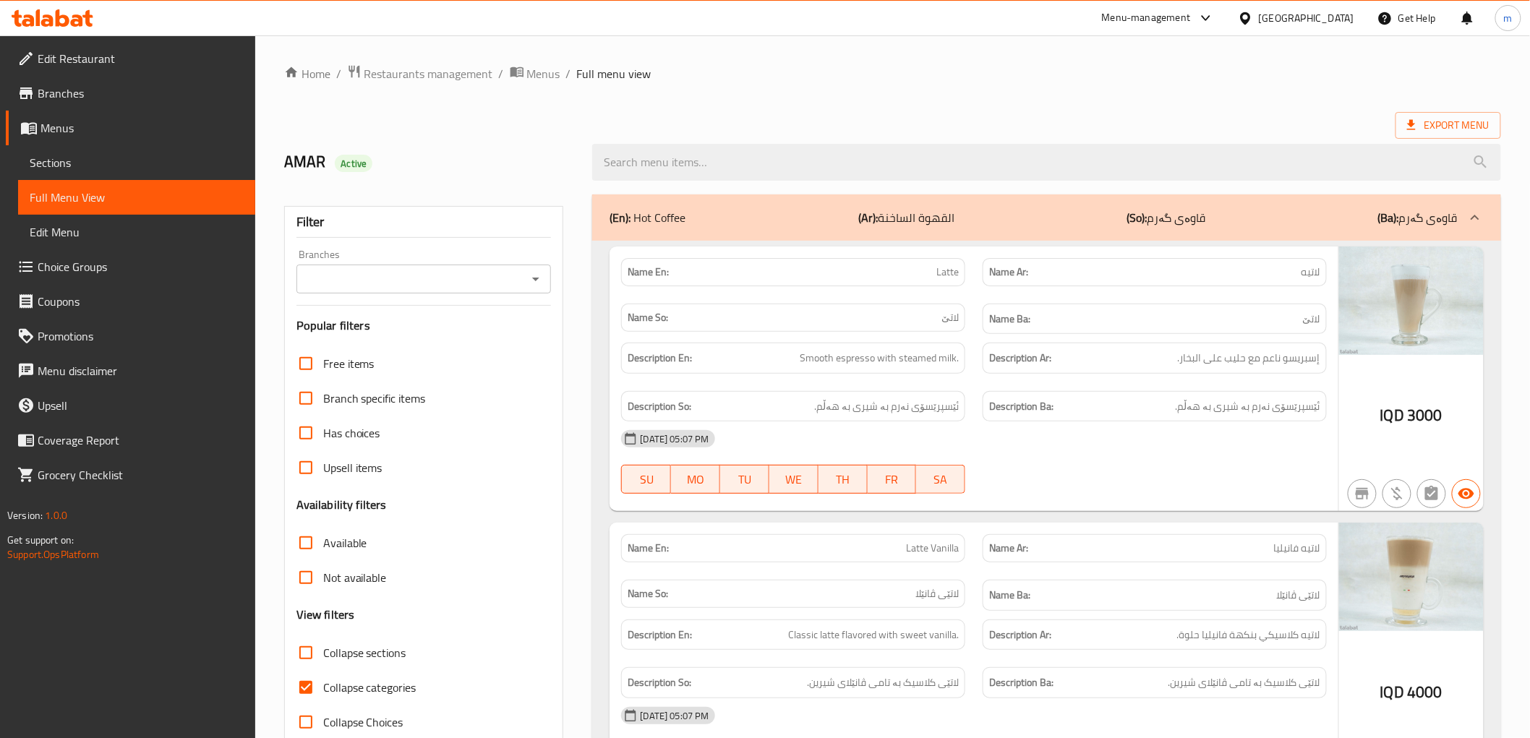
click at [88, 155] on span "Sections" at bounding box center [137, 162] width 214 height 17
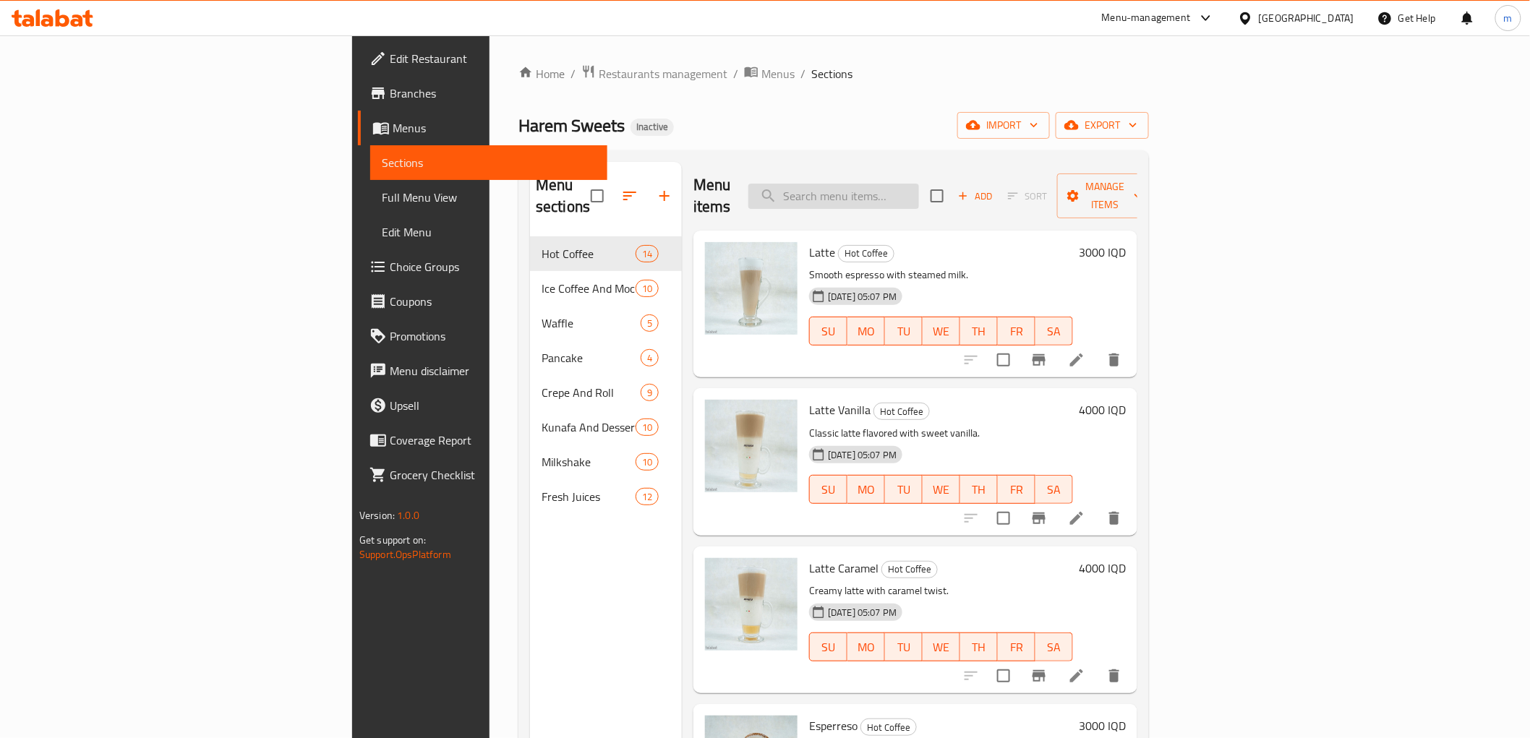
click at [919, 184] on input "search" at bounding box center [833, 196] width 171 height 25
paste input "Iced Americano"
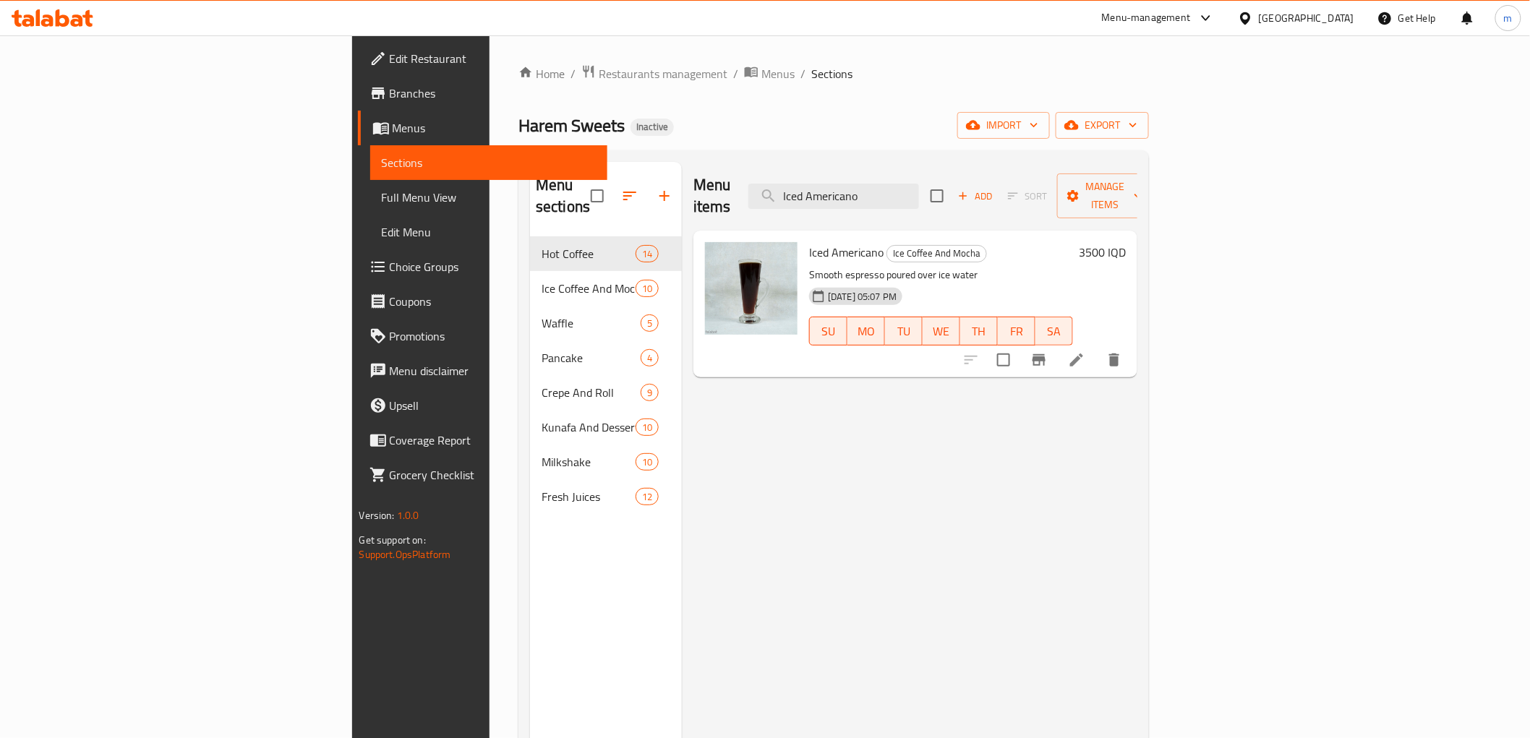
type input "Iced Americano"
click at [1097, 347] on li at bounding box center [1076, 360] width 40 height 26
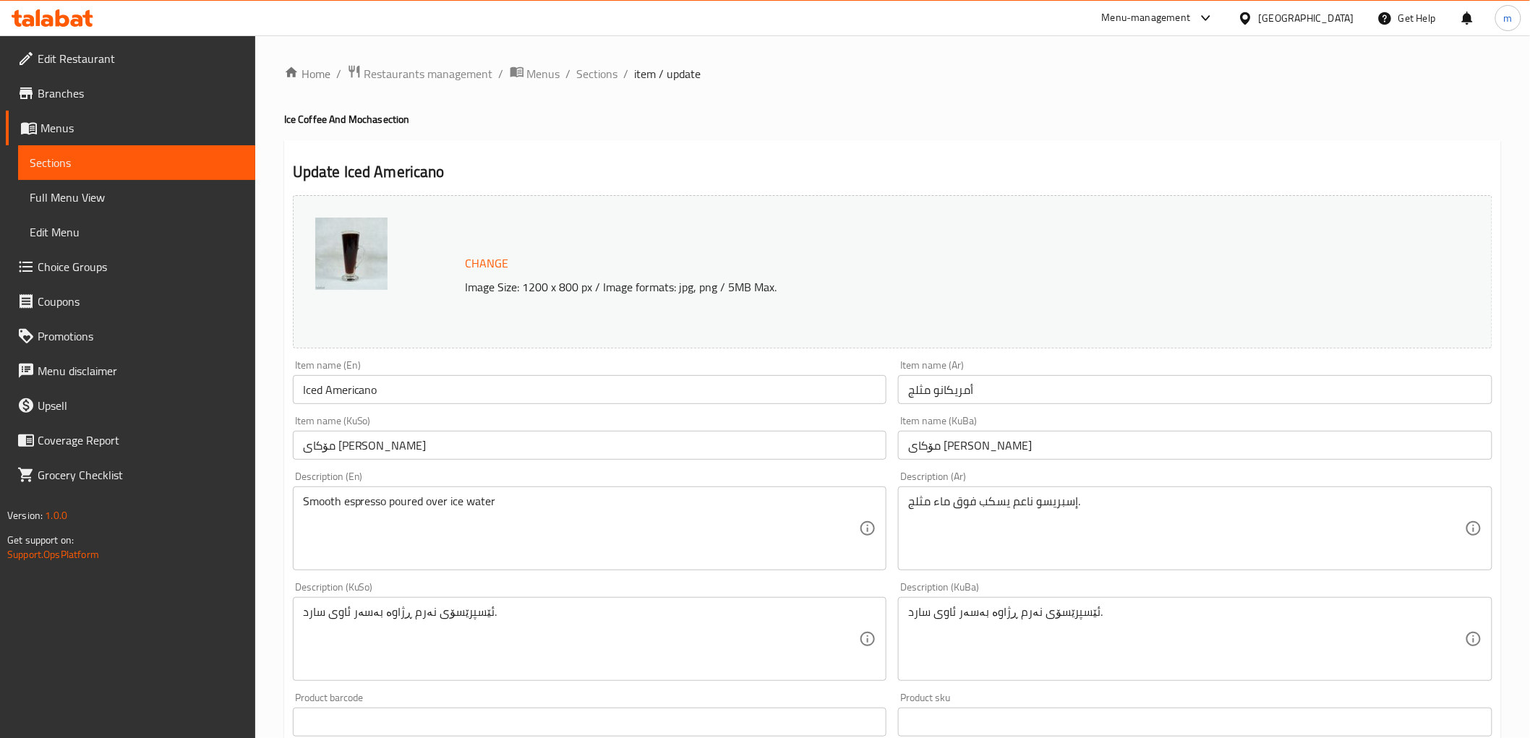
click at [930, 446] on input "مۆکای [PERSON_NAME]" at bounding box center [1195, 445] width 594 height 29
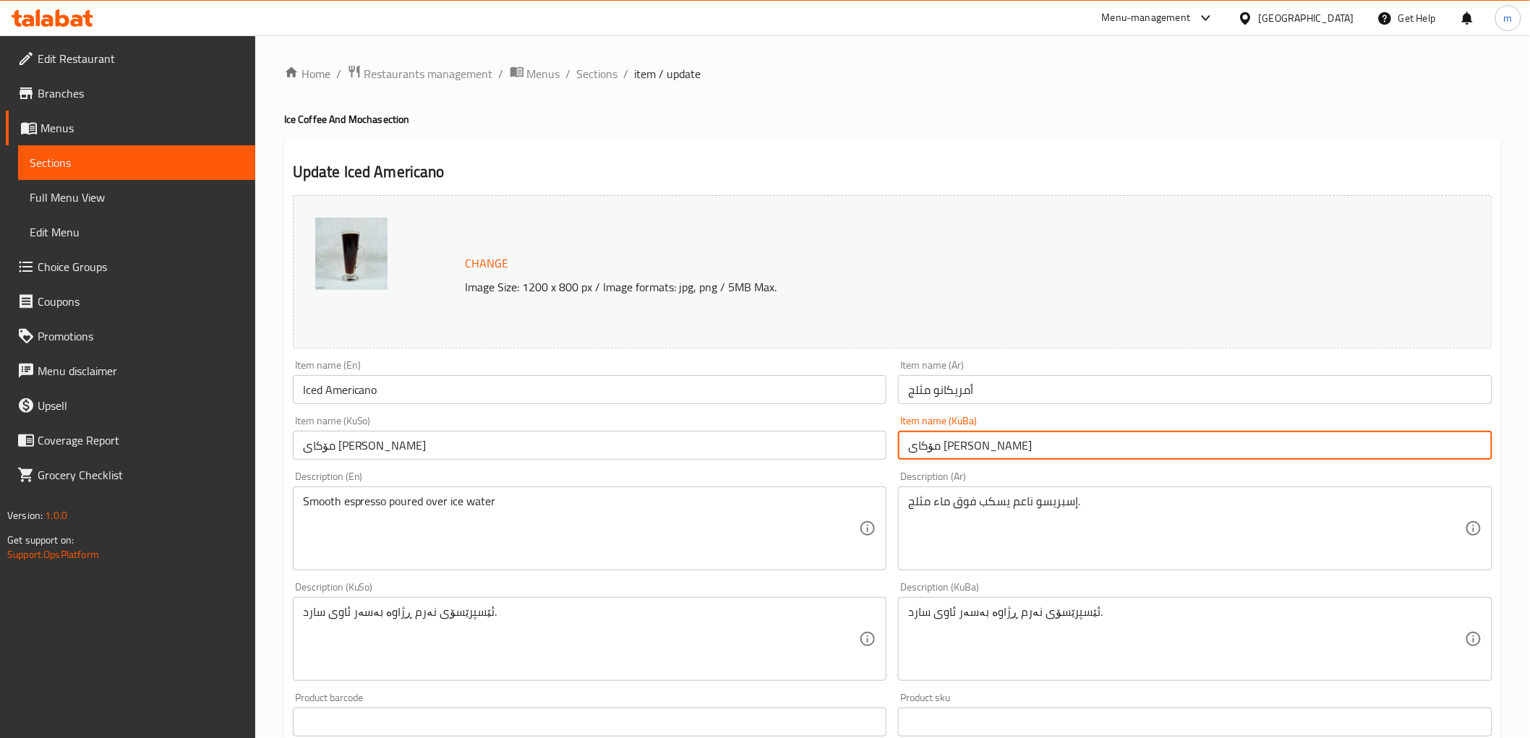
click at [930, 446] on input "مۆکای [PERSON_NAME]" at bounding box center [1195, 445] width 594 height 29
drag, startPoint x: 1030, startPoint y: 444, endPoint x: 1012, endPoint y: 446, distance: 18.2
click at [1030, 443] on input "مۆکای ساردی" at bounding box center [1195, 445] width 594 height 29
click at [955, 446] on input "مۆکای ساردی" at bounding box center [1195, 445] width 594 height 29
click at [960, 446] on input "مۆکای ساردی" at bounding box center [1195, 445] width 594 height 29
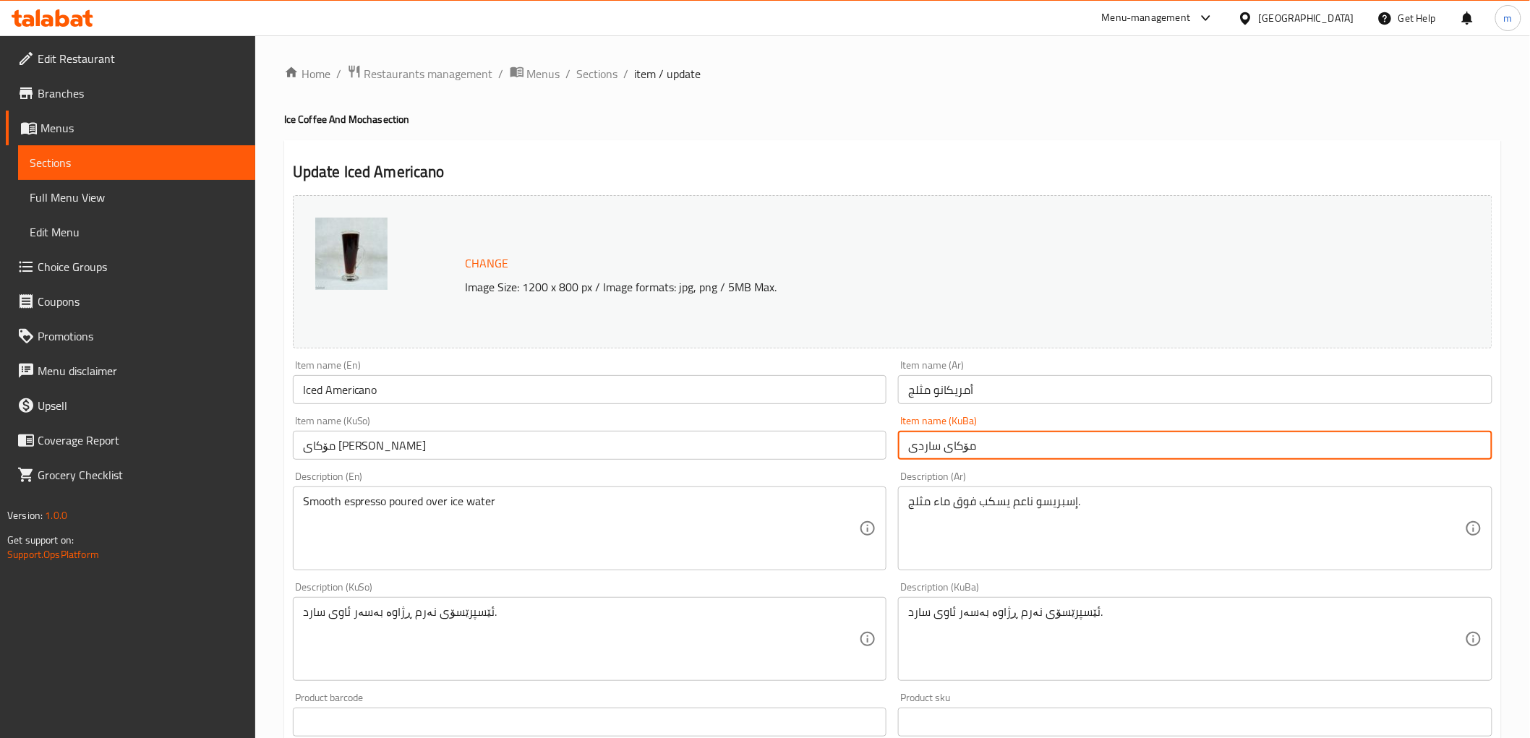
click at [987, 452] on input "مۆکای ساردی" at bounding box center [1195, 445] width 594 height 29
drag, startPoint x: 952, startPoint y: 443, endPoint x: 973, endPoint y: 447, distance: 22.1
click at [973, 447] on input "مۆکای ساردی" at bounding box center [1195, 445] width 594 height 29
paste input "ئەمریکانۆ"
click at [969, 449] on input "ئەمریکانۆی ساردی" at bounding box center [1195, 445] width 594 height 29
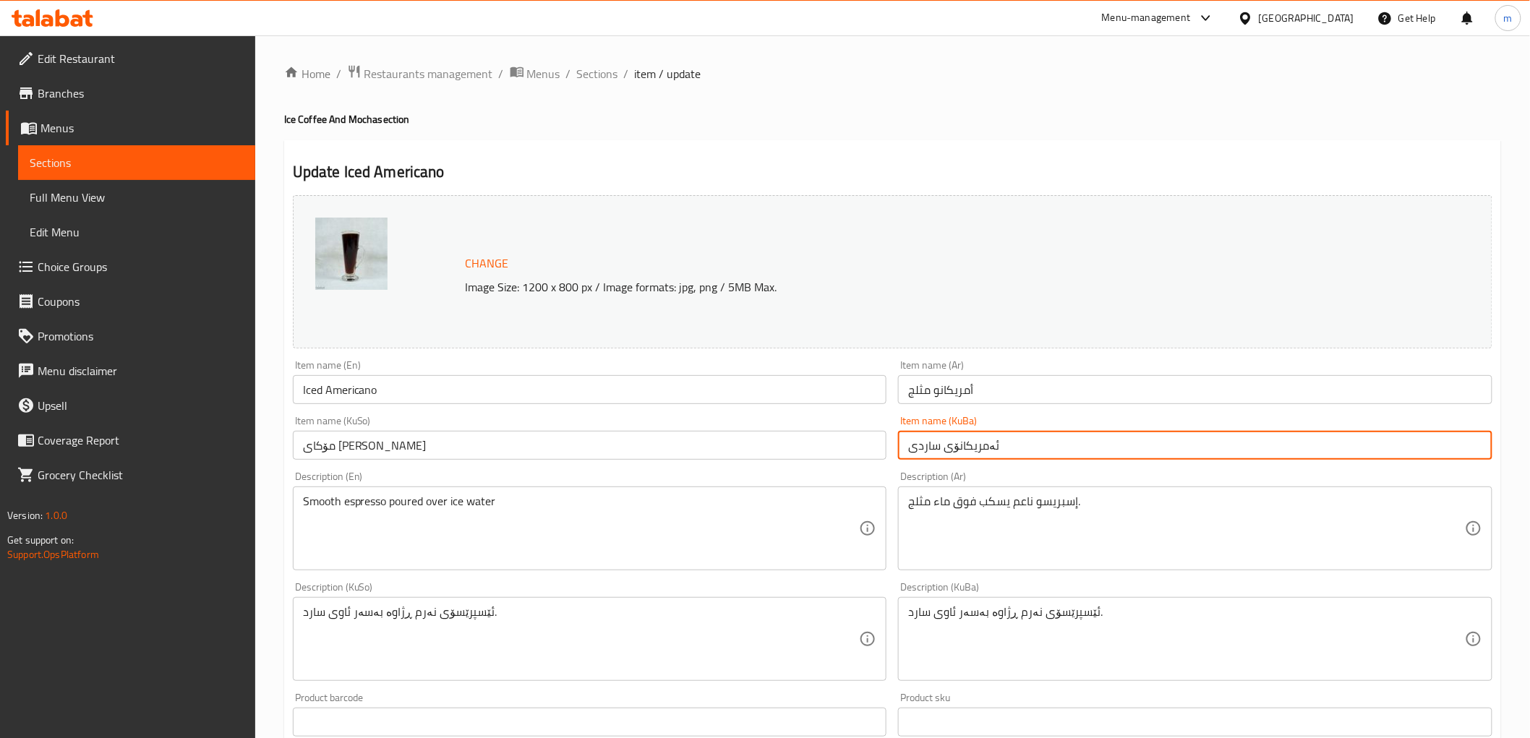
click at [969, 449] on input "ئەمریکانۆی ساردی" at bounding box center [1195, 445] width 594 height 29
click at [902, 448] on input "ئەمریکانۆی ساردی" at bounding box center [1195, 445] width 594 height 29
click at [916, 445] on input "ئەمریکانۆی ساردی" at bounding box center [1195, 445] width 594 height 29
click at [920, 445] on input "ئەمریکانۆی سارد" at bounding box center [1195, 445] width 594 height 29
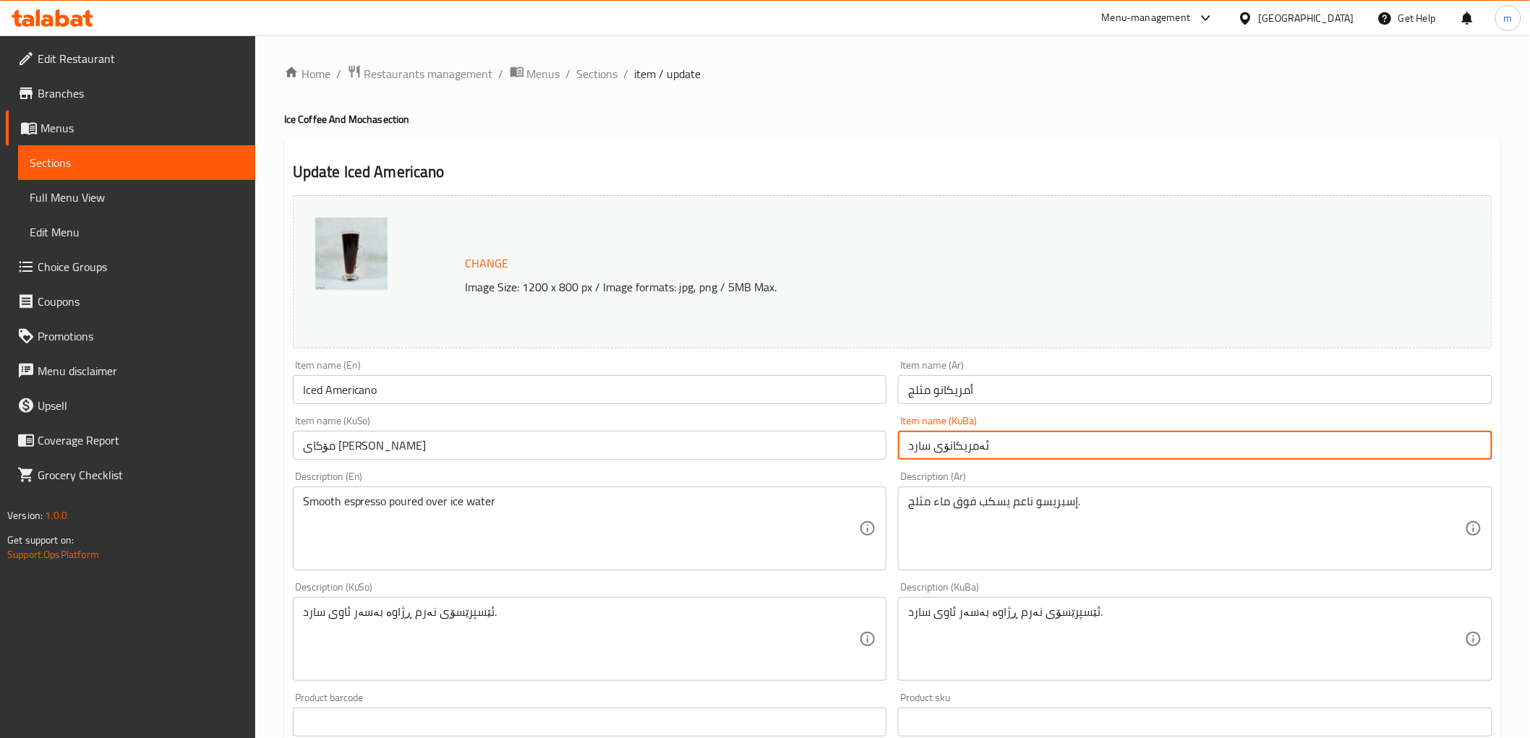
click at [920, 445] on input "ئەمریکانۆی سارد" at bounding box center [1195, 445] width 594 height 29
type input "ئەمریکانۆی سارد"
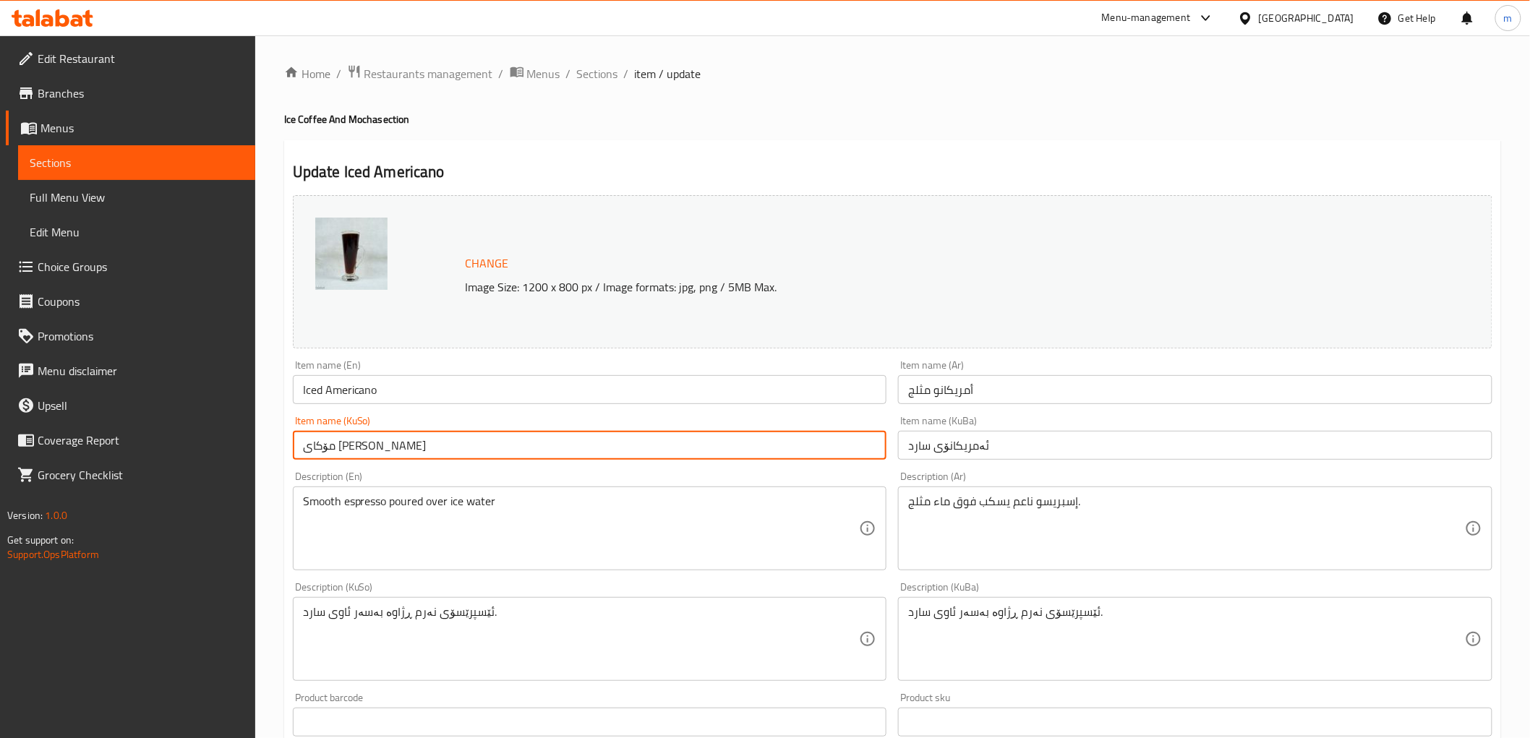
click at [871, 458] on input "مۆکای [PERSON_NAME]" at bounding box center [590, 445] width 594 height 29
paste input "ئەمریکانۆی سارد"
type input "ئەمریکانۆی سارد"
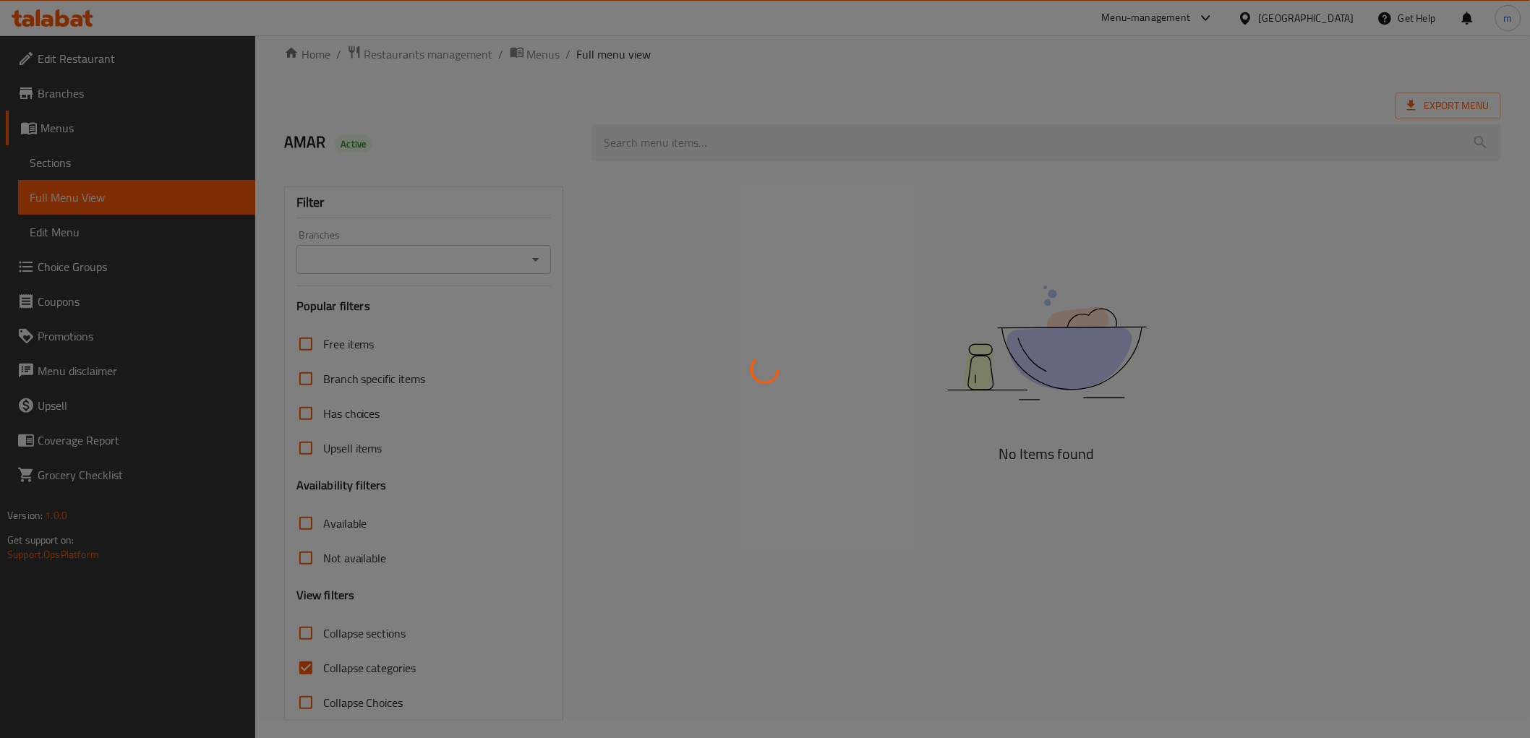
scroll to position [31, 0]
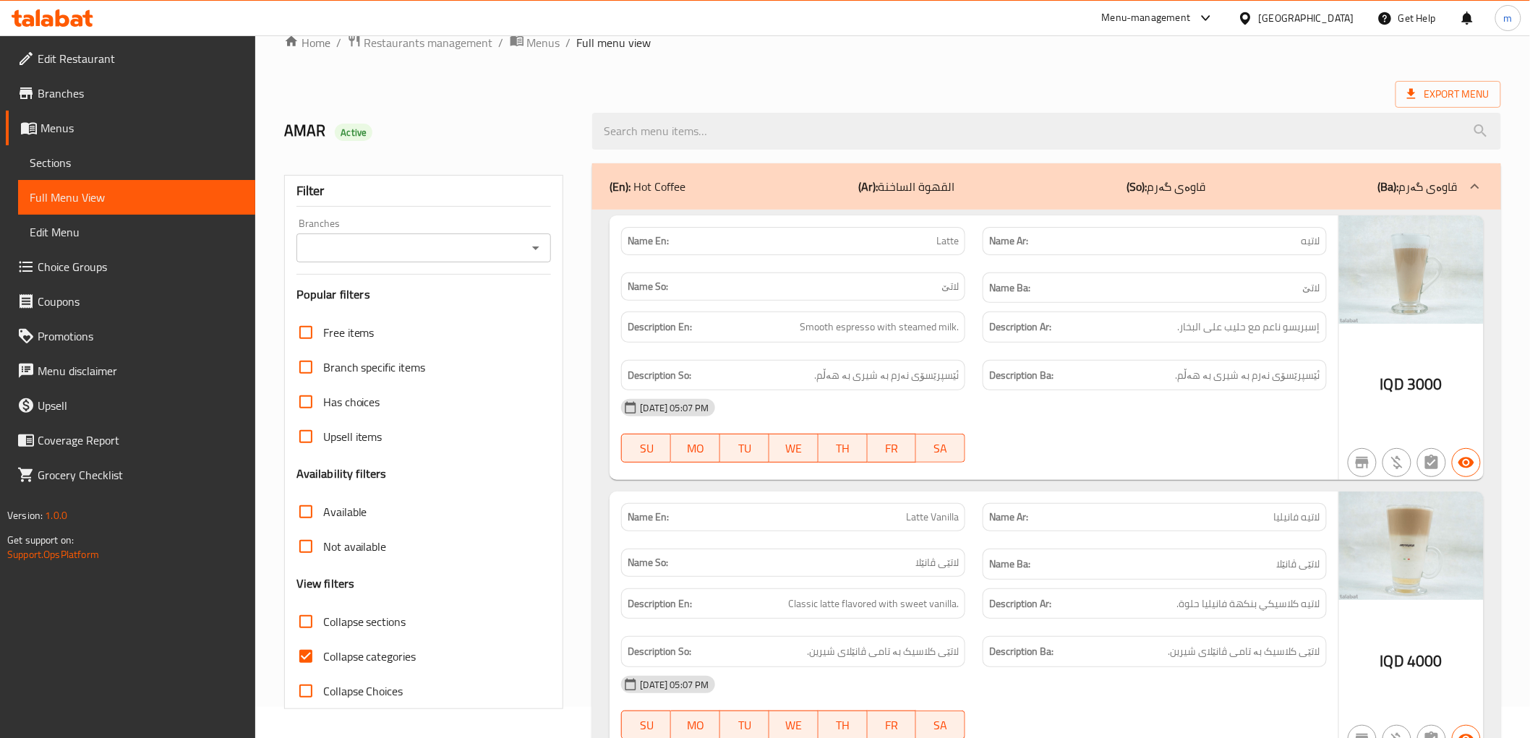
click at [534, 247] on icon "Open" at bounding box center [535, 249] width 7 height 4
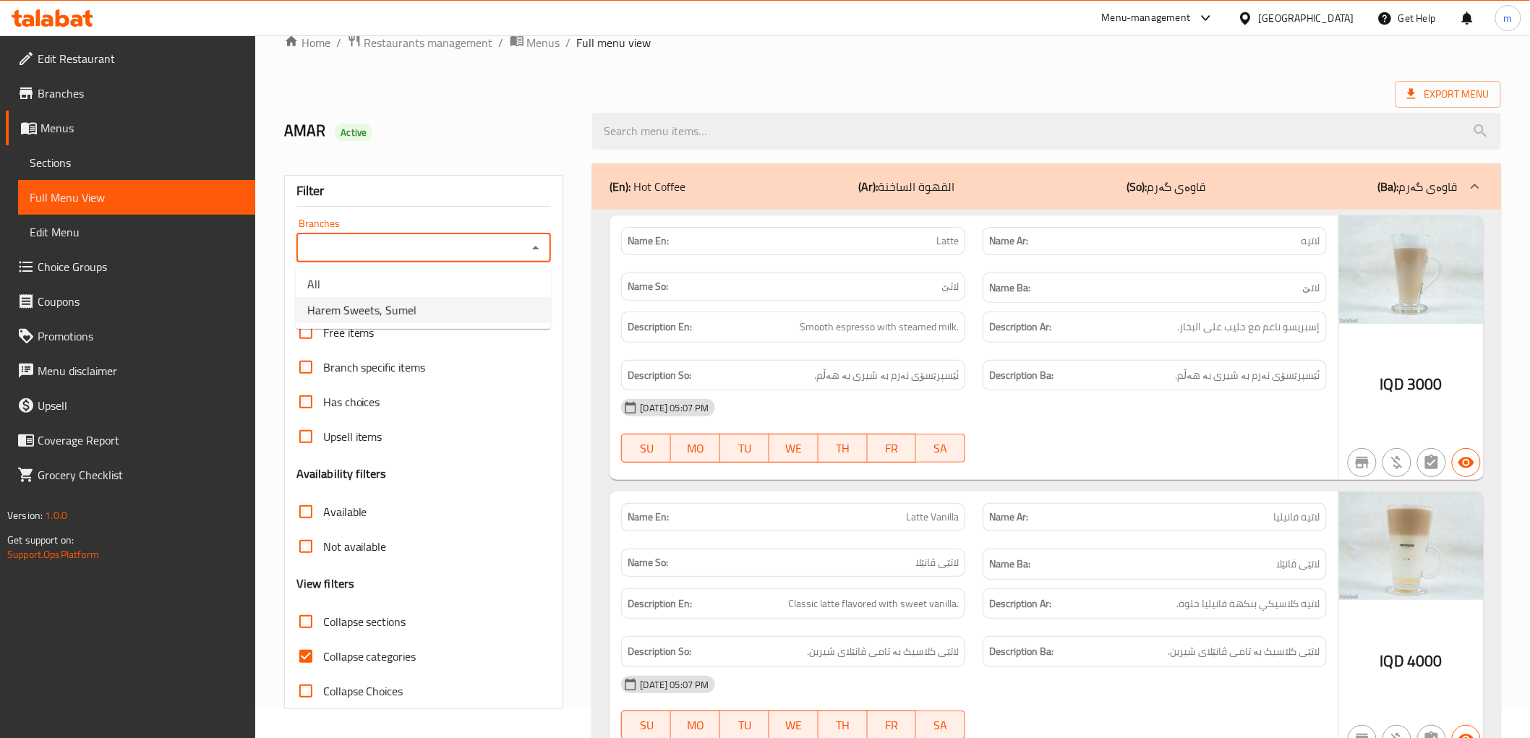
click at [468, 323] on ul "All Harem Sweets, Sumel" at bounding box center [423, 297] width 255 height 64
click at [467, 318] on li "Harem Sweets, Sumel" at bounding box center [423, 310] width 255 height 26
type input "Harem Sweets, Sumel"
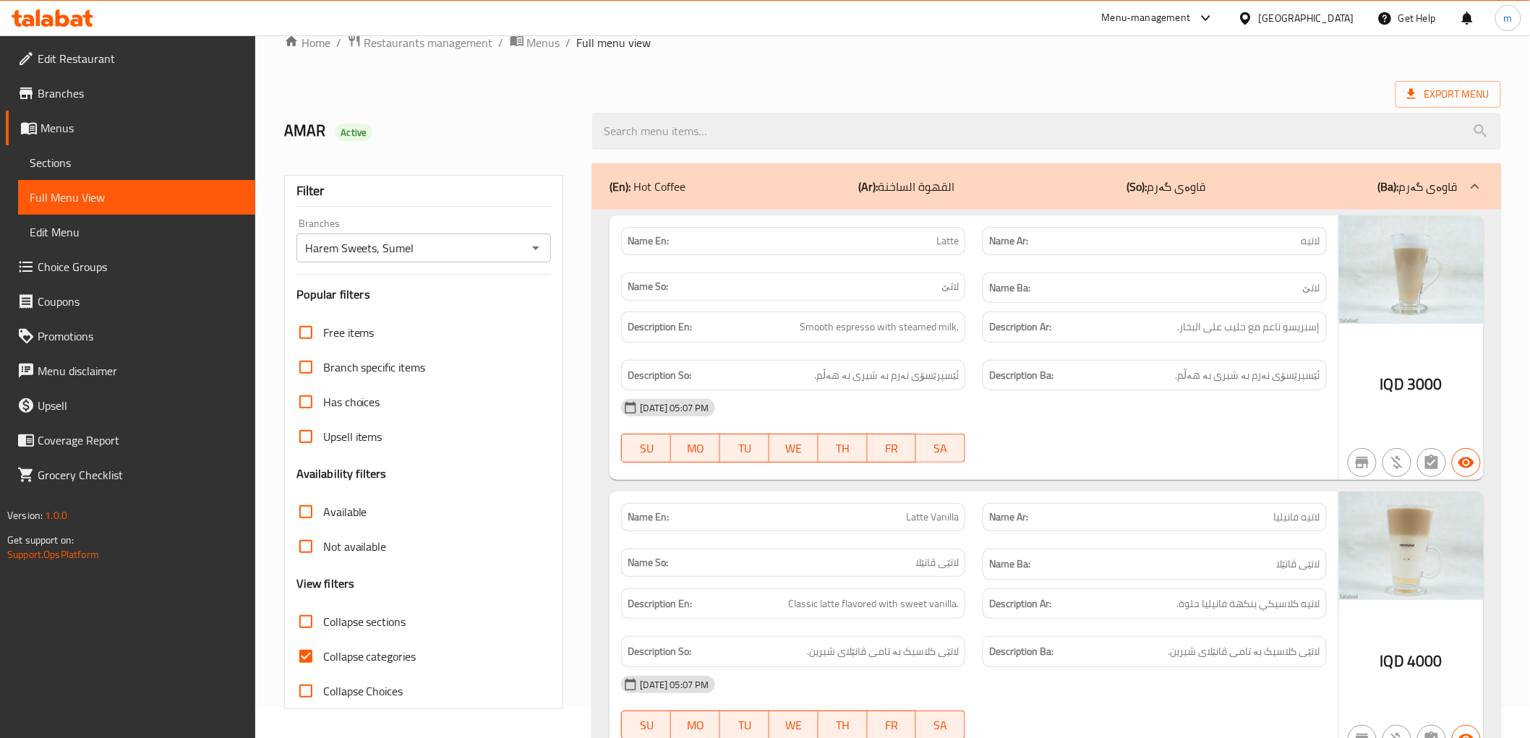
click at [905, 89] on div "Export Menu" at bounding box center [892, 94] width 1217 height 27
click at [341, 658] on span "Collapse categories" at bounding box center [369, 656] width 93 height 17
click at [323, 658] on input "Collapse categories" at bounding box center [306, 656] width 35 height 35
checkbox input "false"
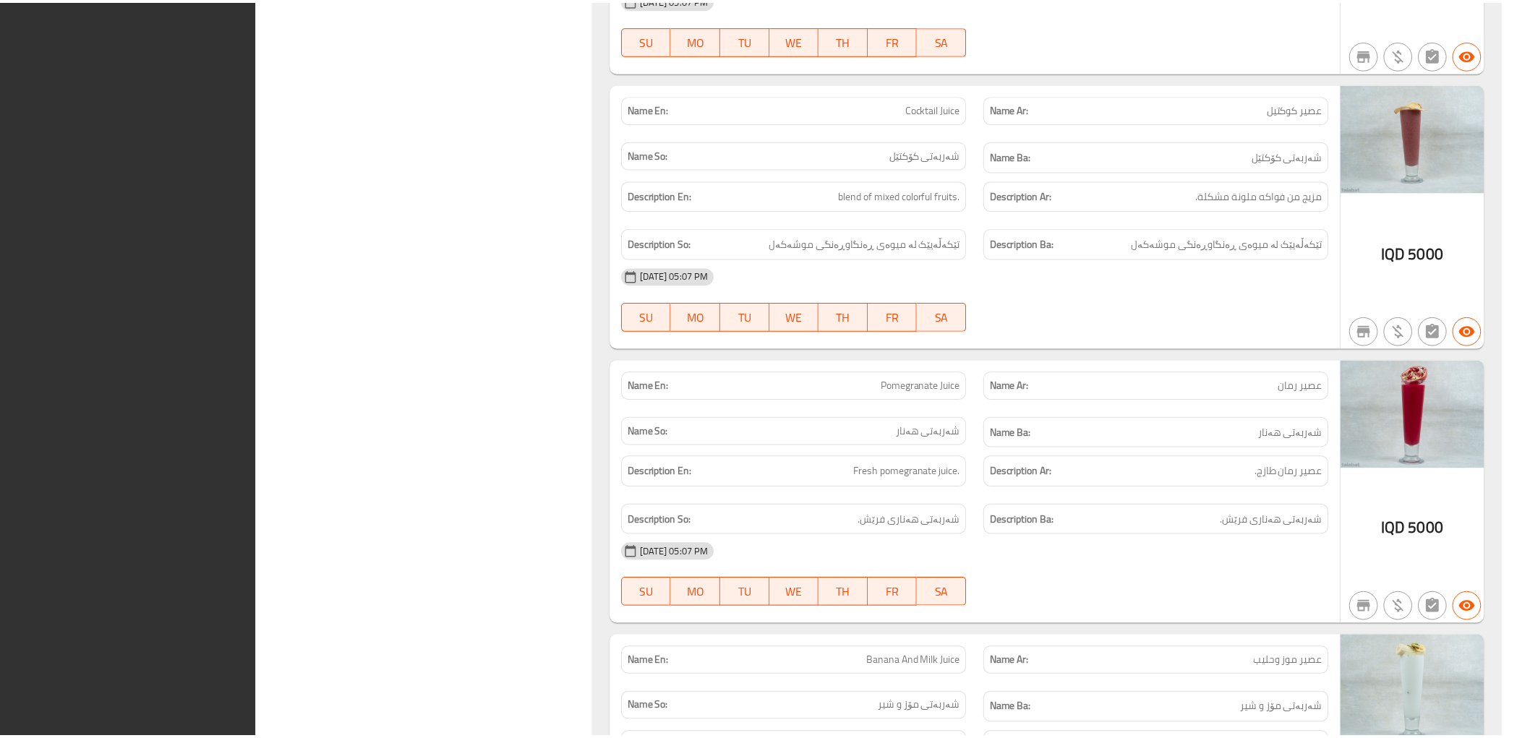
scroll to position [21575, 0]
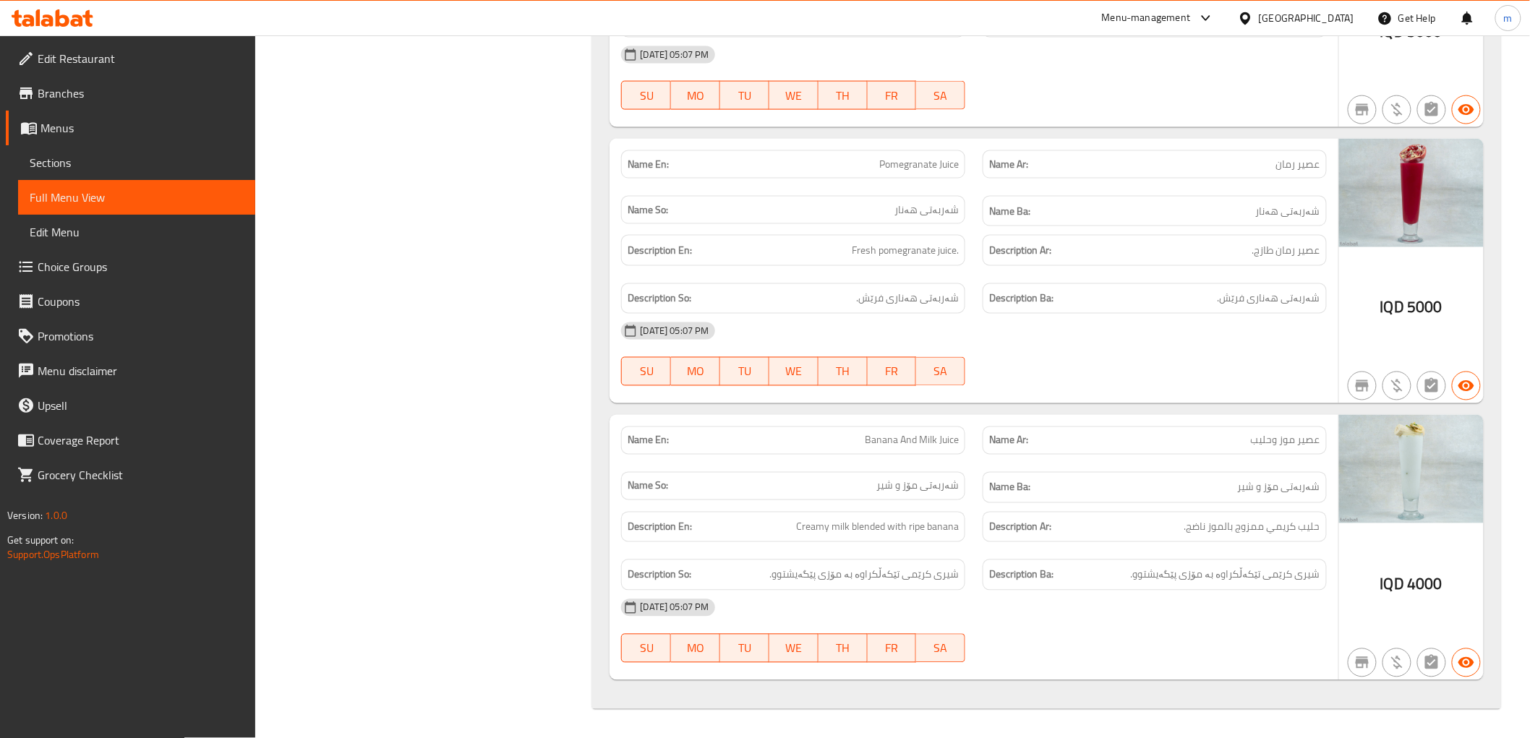
click at [69, 17] on icon at bounding box center [53, 17] width 82 height 17
